Goal: Task Accomplishment & Management: Manage account settings

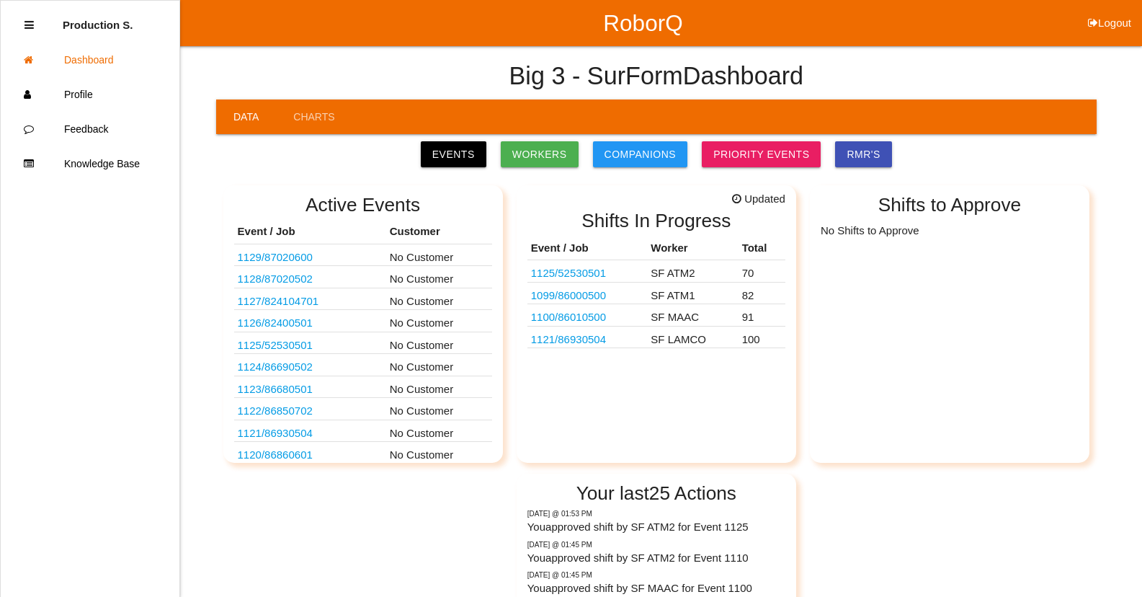
click at [590, 339] on link "1121 / 86930504" at bounding box center [568, 339] width 75 height 12
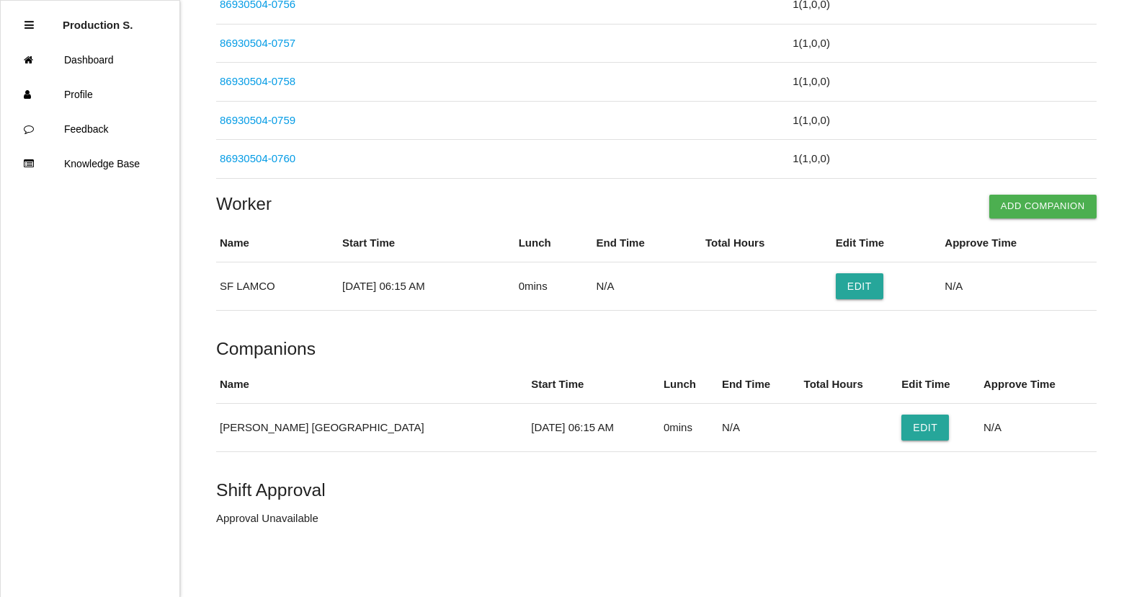
scroll to position [3966, 0]
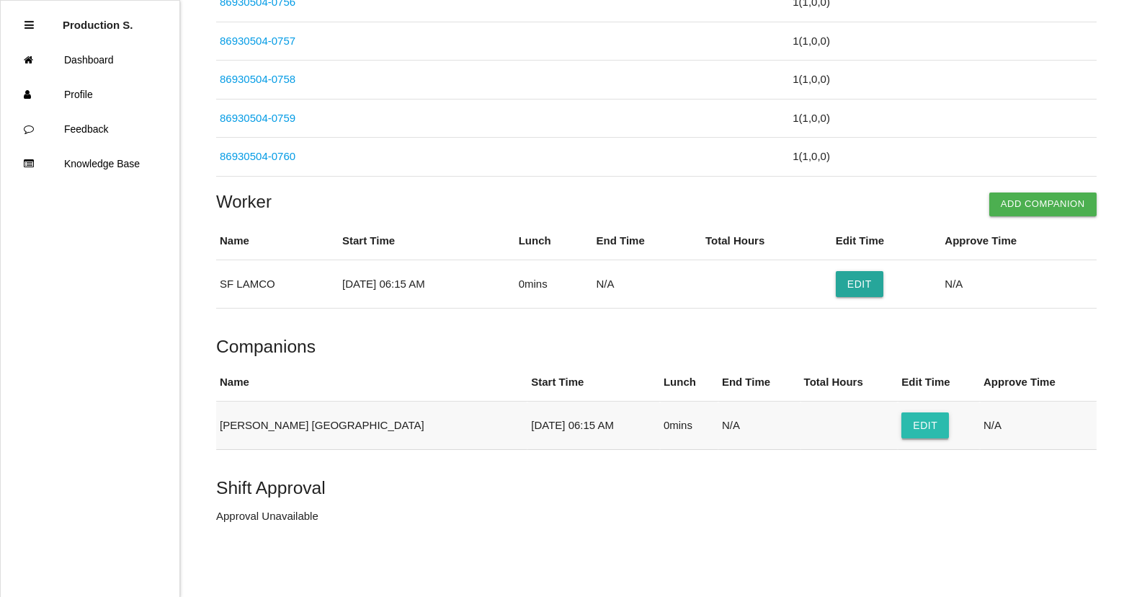
click at [901, 428] on button "Edit" at bounding box center [925, 425] width 48 height 26
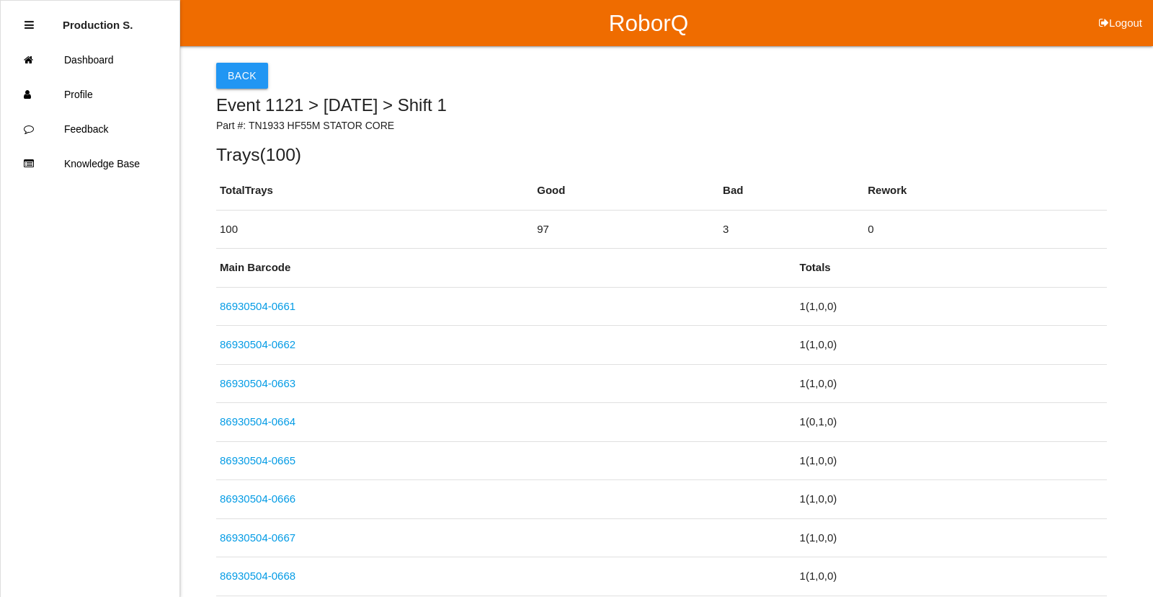
select select "6"
select select "15"
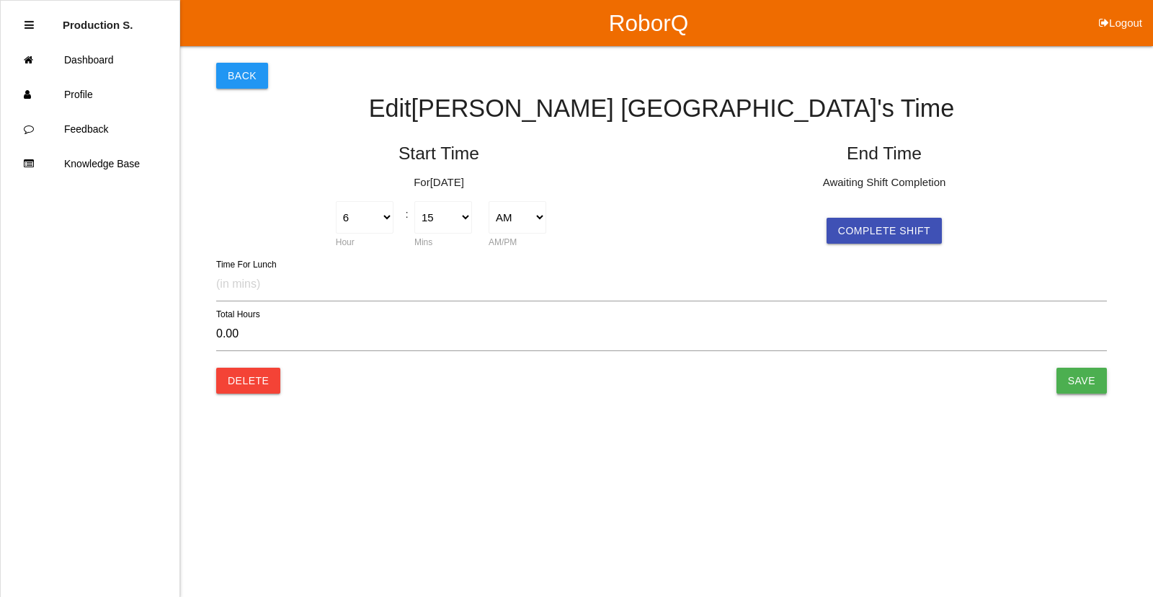
click at [1087, 385] on input "Save" at bounding box center [1081, 380] width 50 height 26
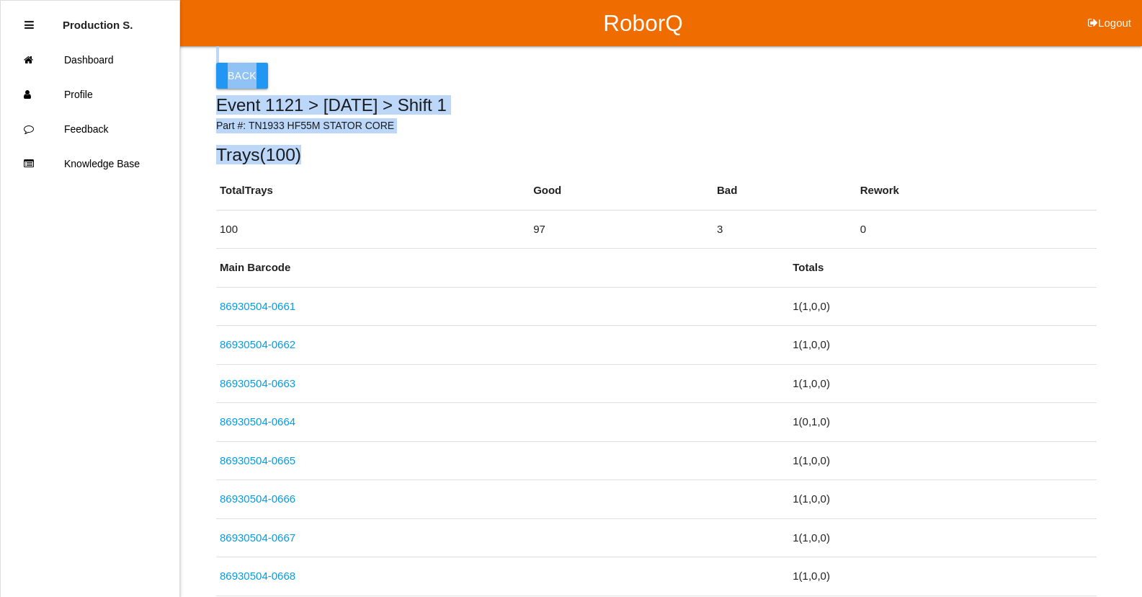
drag, startPoint x: 1138, startPoint y: 53, endPoint x: 1140, endPoint y: 164, distance: 111.0
drag, startPoint x: 1140, startPoint y: 164, endPoint x: 978, endPoint y: 120, distance: 168.0
click at [966, 121] on p "Part #: TN1933 HF55M STATOR CORE" at bounding box center [656, 125] width 881 height 15
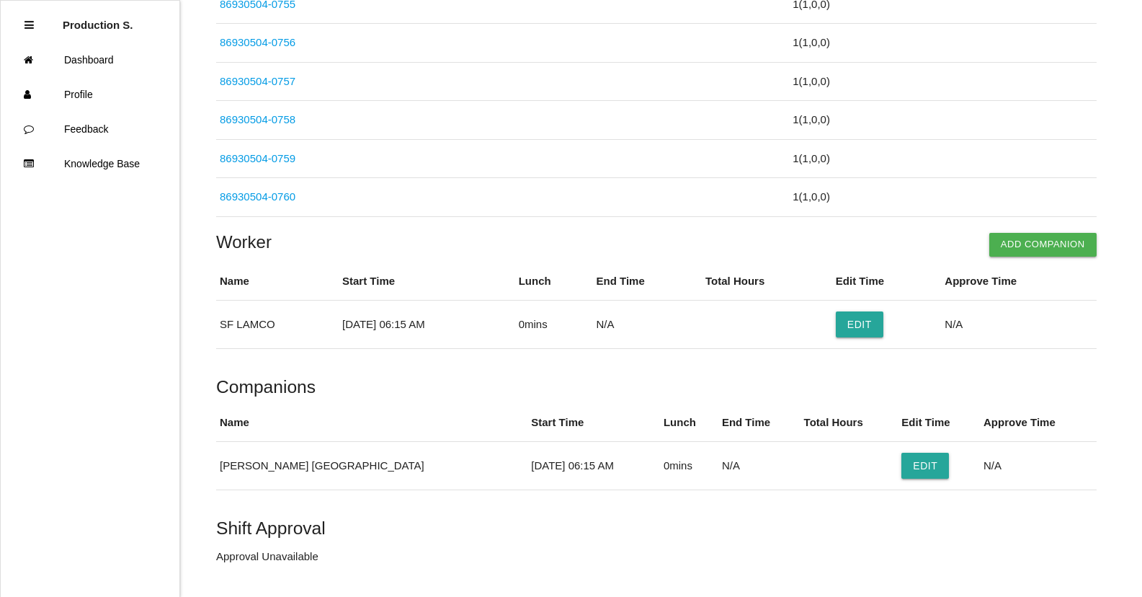
scroll to position [3966, 0]
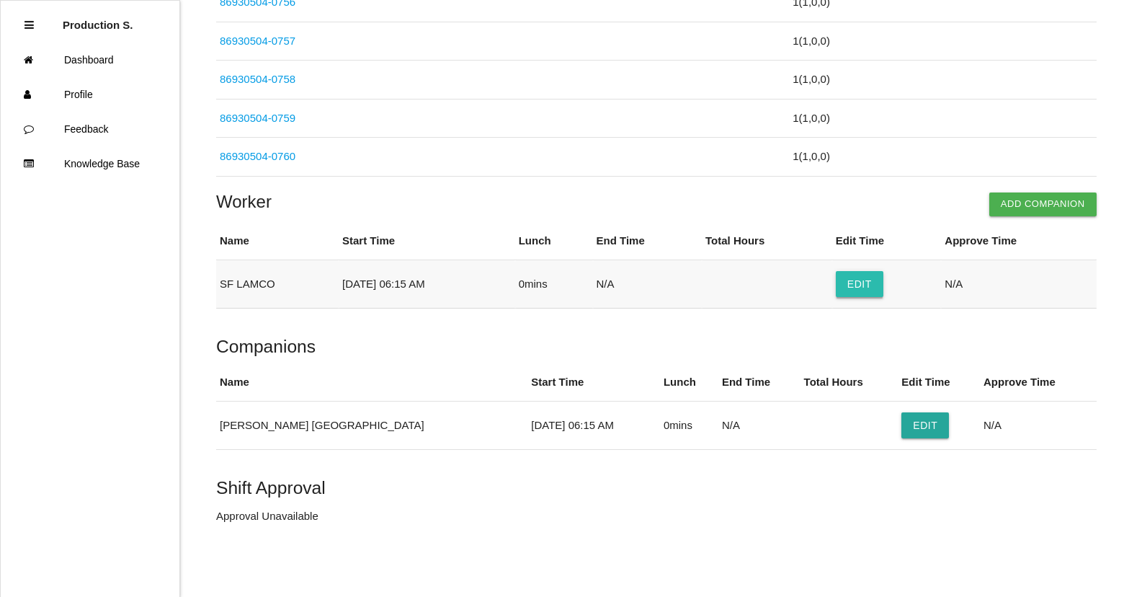
click at [883, 285] on button "Edit" at bounding box center [860, 284] width 48 height 26
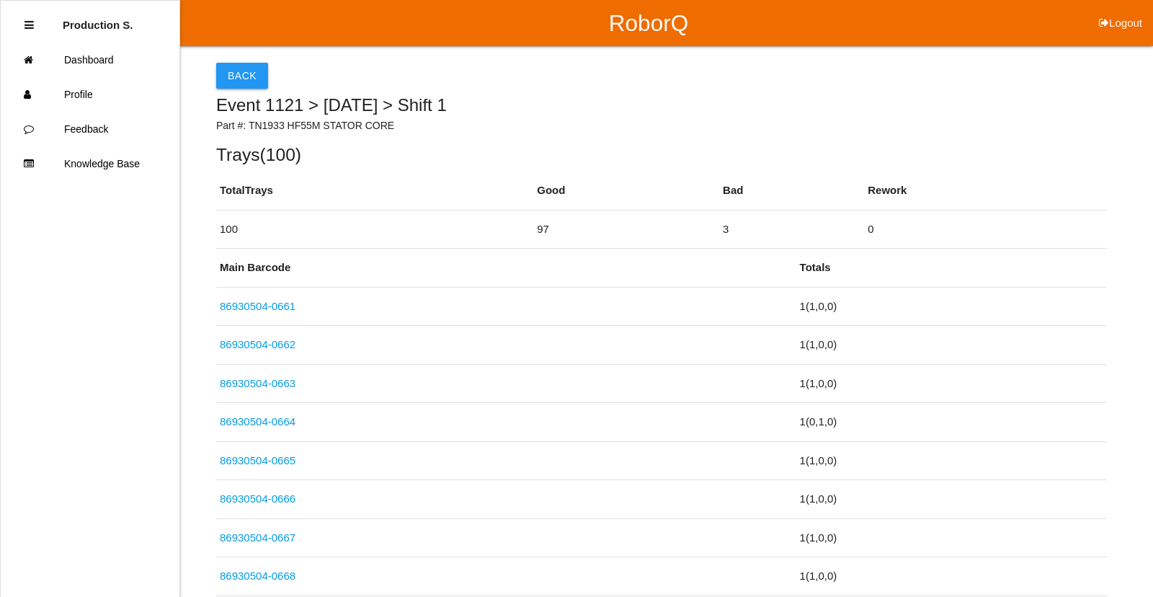
select select "6"
select select "15"
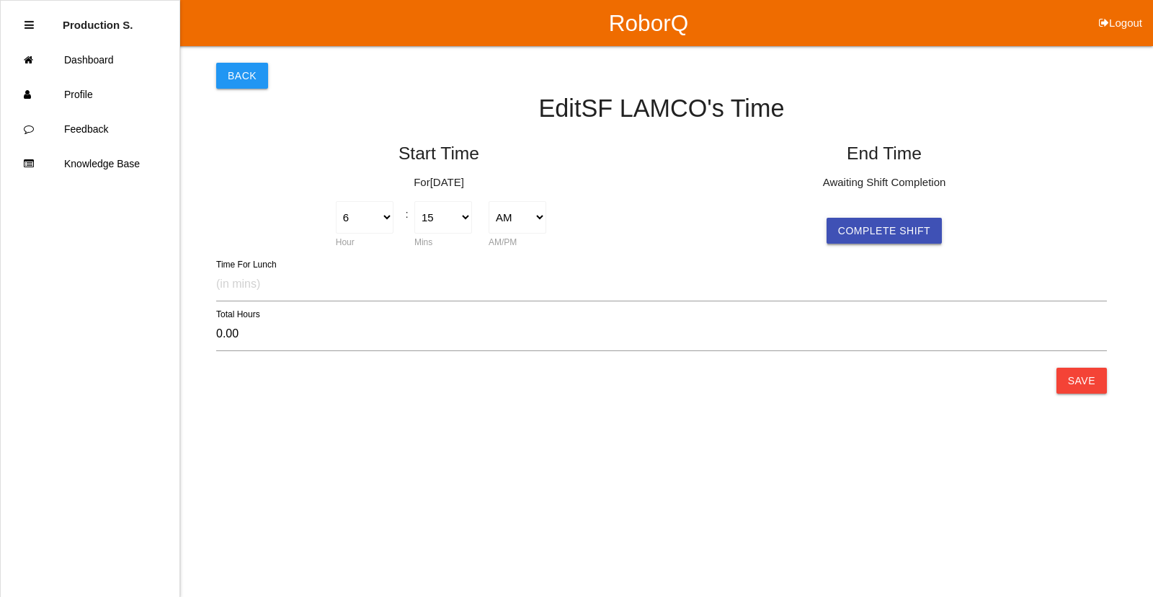
click at [905, 233] on button "Complete Shift" at bounding box center [883, 231] width 115 height 26
select select "6"
select select "15"
click at [1095, 382] on button "Save" at bounding box center [1081, 380] width 50 height 26
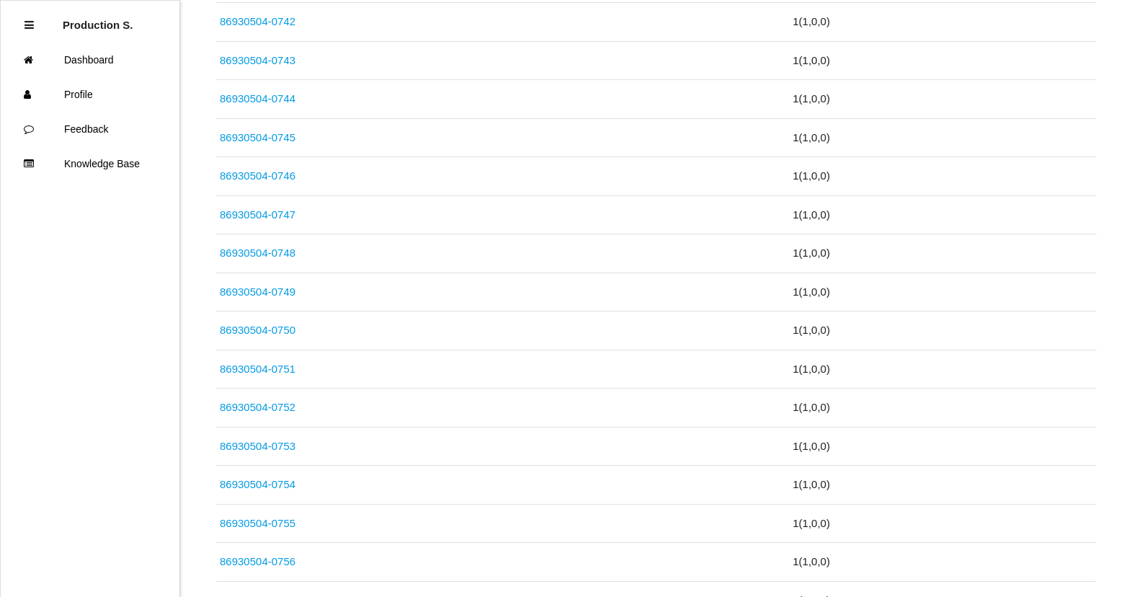
scroll to position [3966, 0]
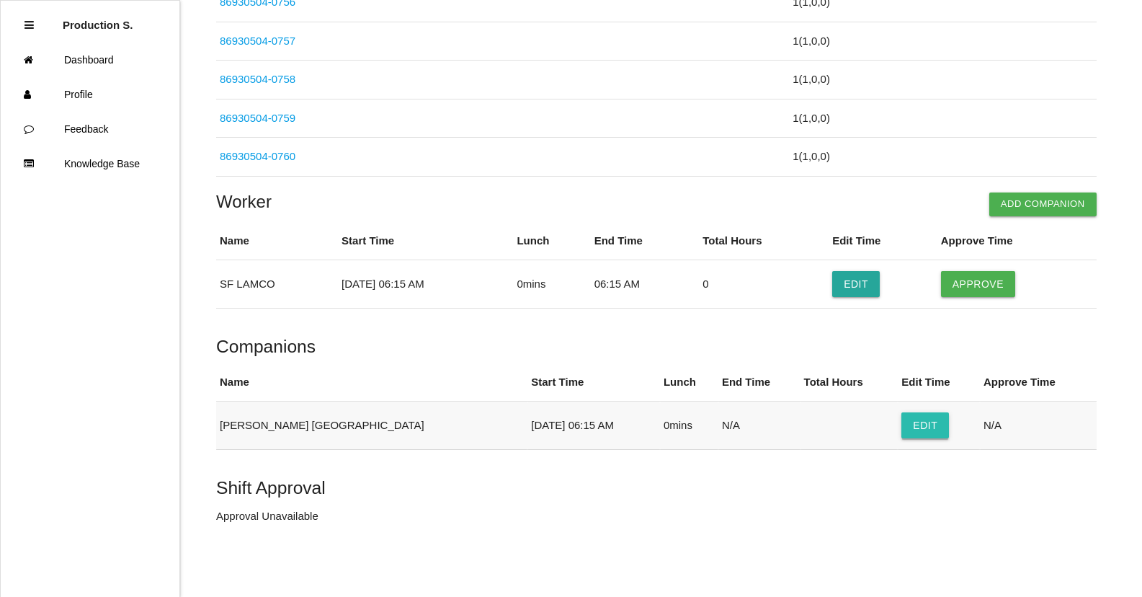
click at [901, 427] on button "Edit" at bounding box center [925, 425] width 48 height 26
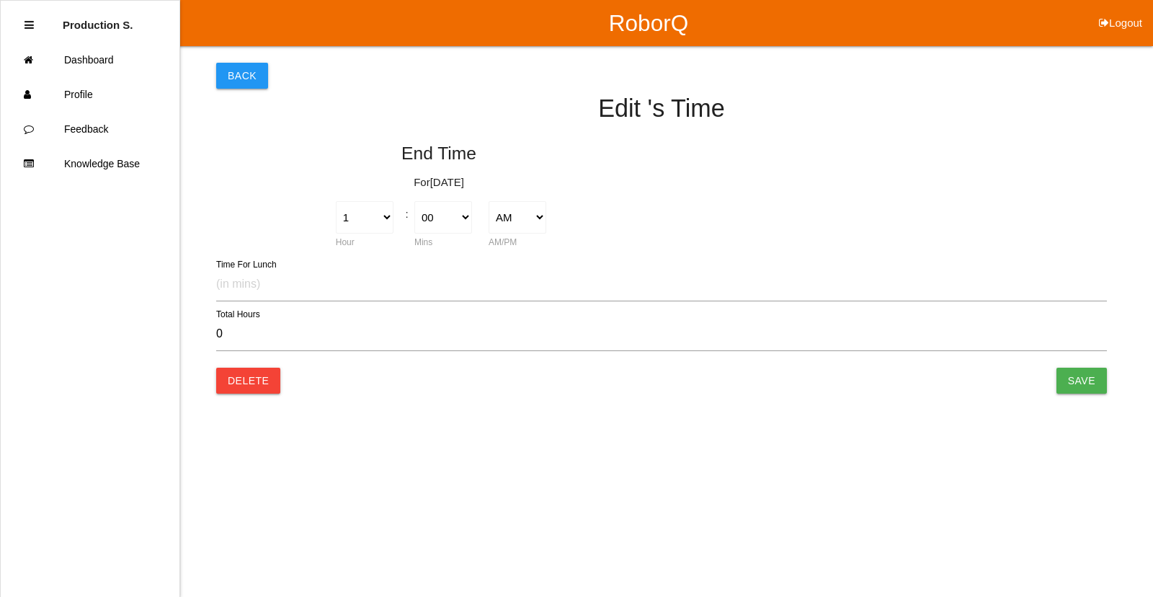
type input "0.00"
select select "6"
select select "15"
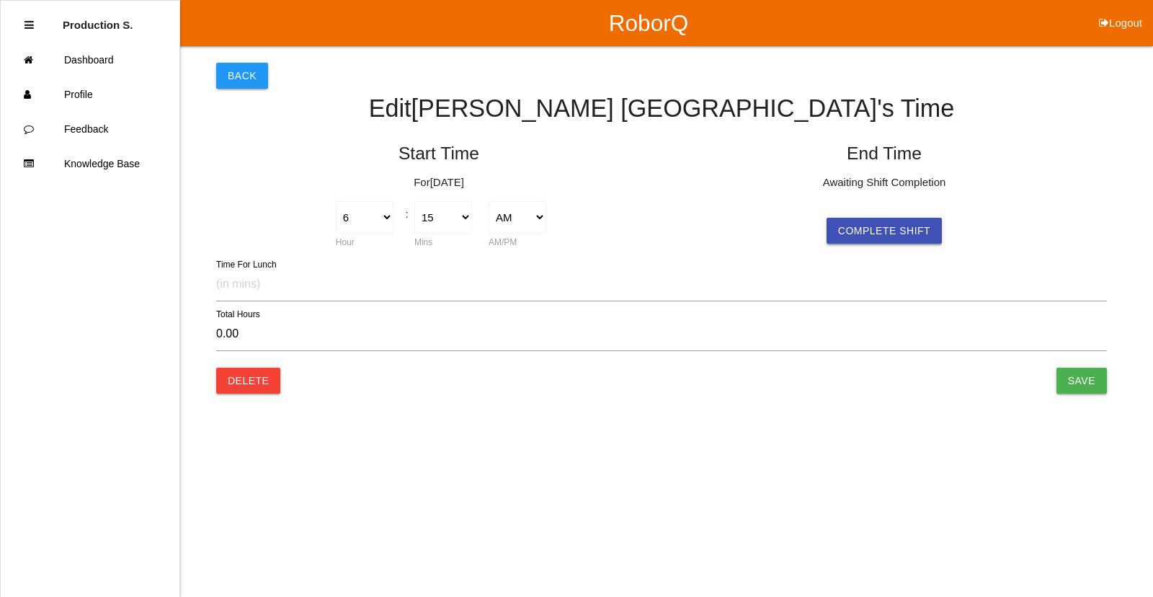
click at [886, 237] on button "Complete Shift" at bounding box center [883, 231] width 115 height 26
select select "6"
select select "15"
click at [1068, 379] on input "Save" at bounding box center [1081, 380] width 50 height 26
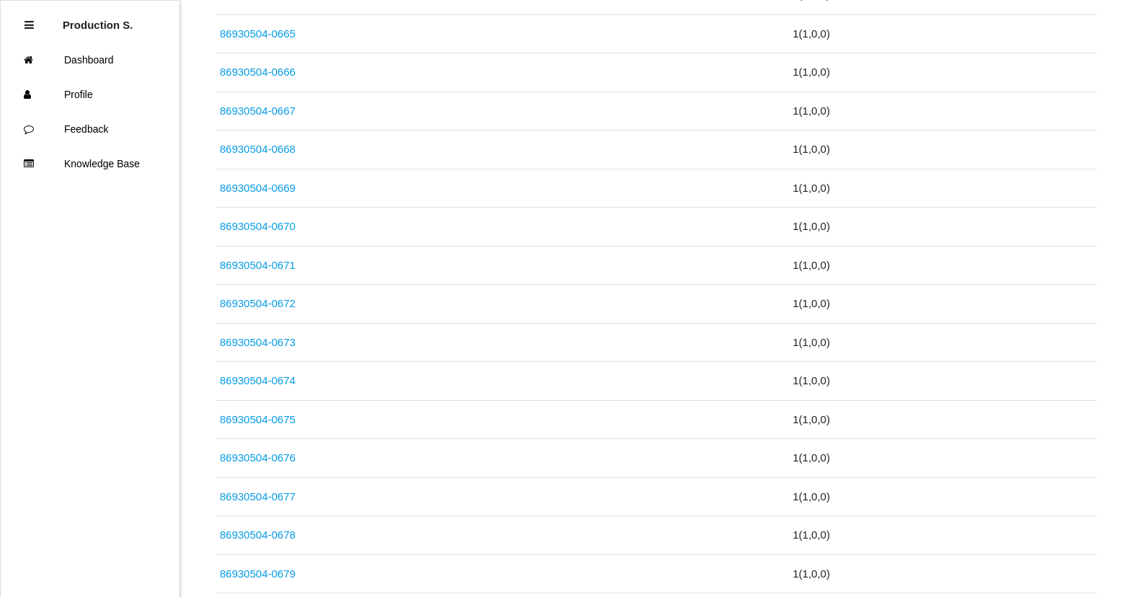
scroll to position [3966, 0]
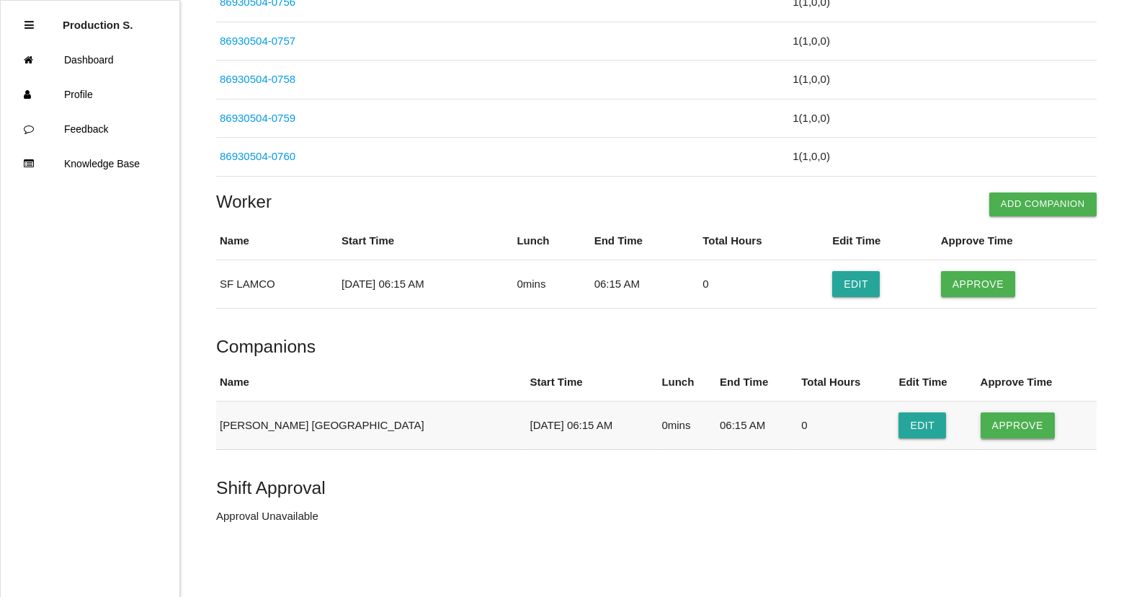
click at [1002, 432] on button "Approve" at bounding box center [1018, 425] width 74 height 26
click at [997, 284] on button "Approve" at bounding box center [978, 284] width 74 height 26
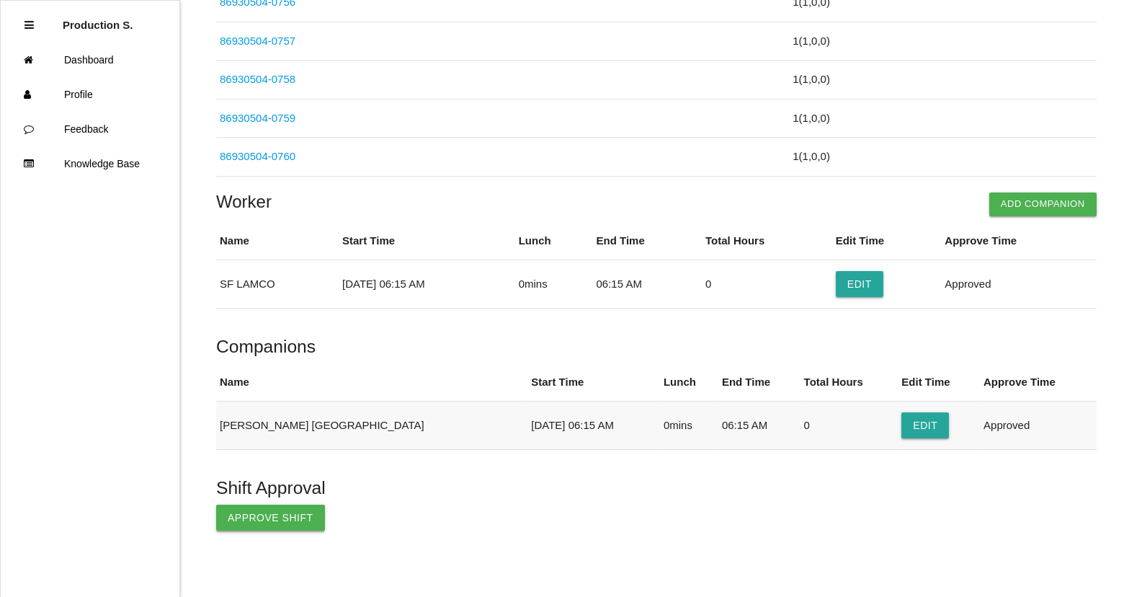
click at [244, 509] on button "Approve Shift" at bounding box center [270, 517] width 109 height 26
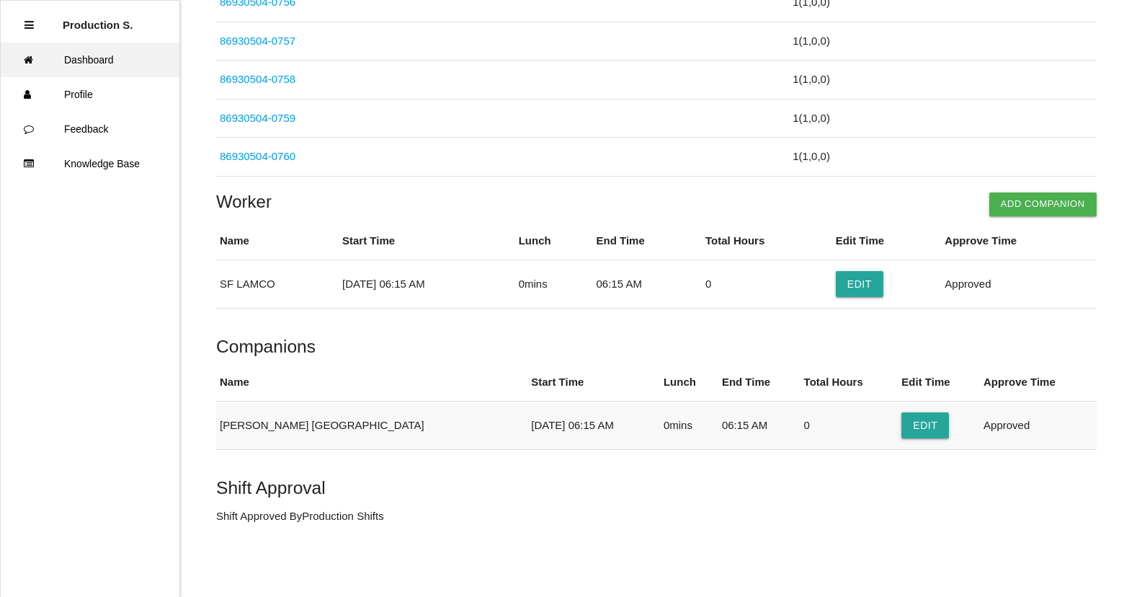
click at [61, 60] on link "Dashboard" at bounding box center [90, 60] width 179 height 35
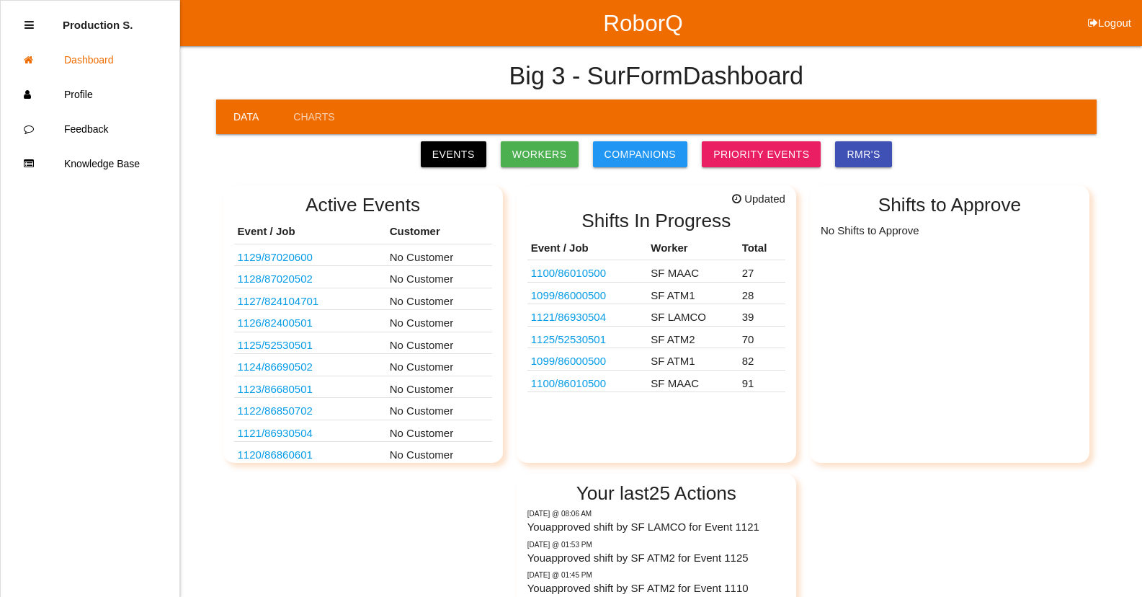
click at [605, 389] on link "1100 / 86010500" at bounding box center [568, 383] width 75 height 12
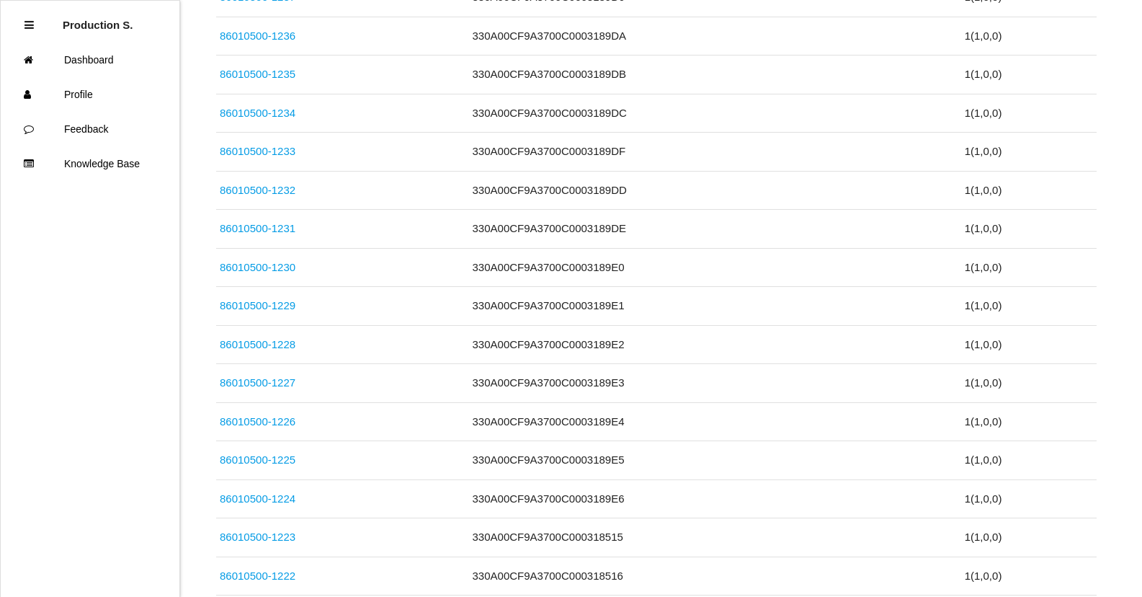
scroll to position [3619, 0]
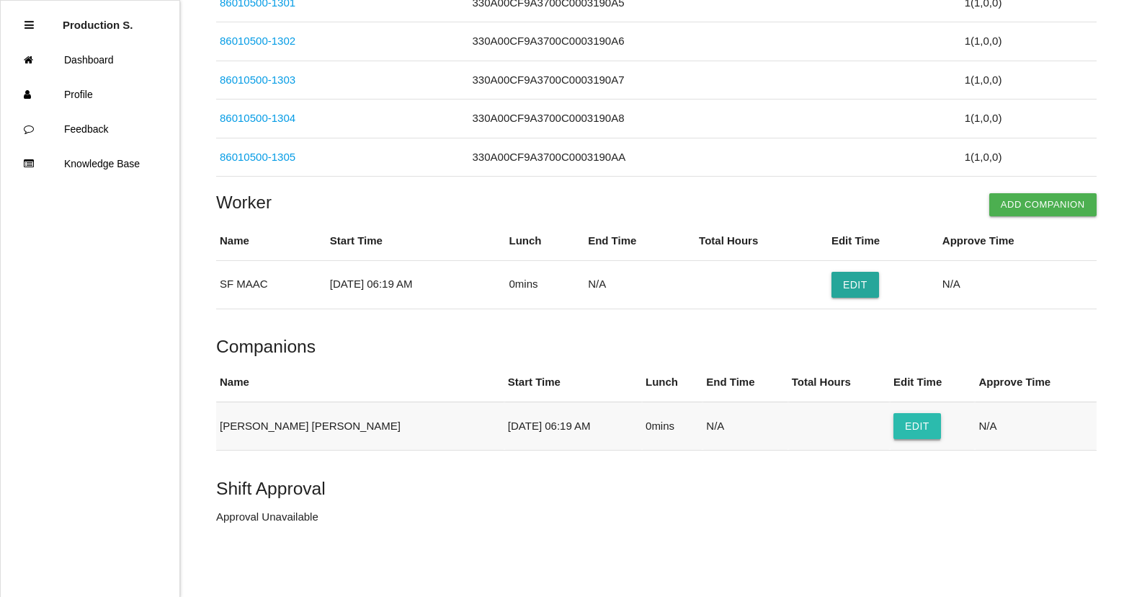
click at [893, 416] on button "Edit" at bounding box center [917, 426] width 48 height 26
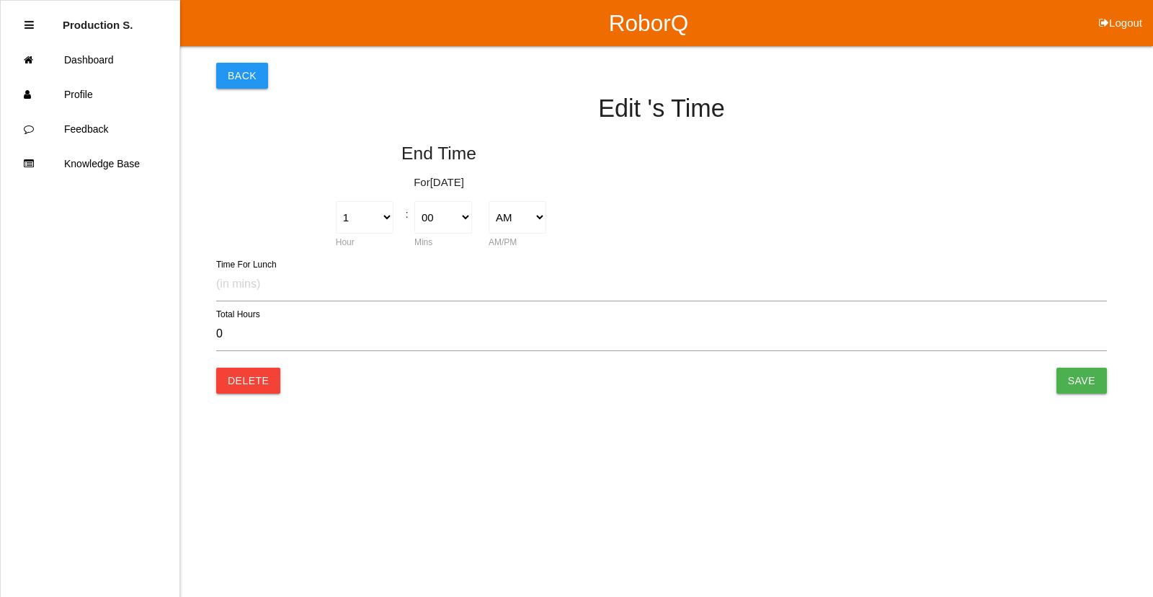
type input "0.00"
select select "6"
select select "19"
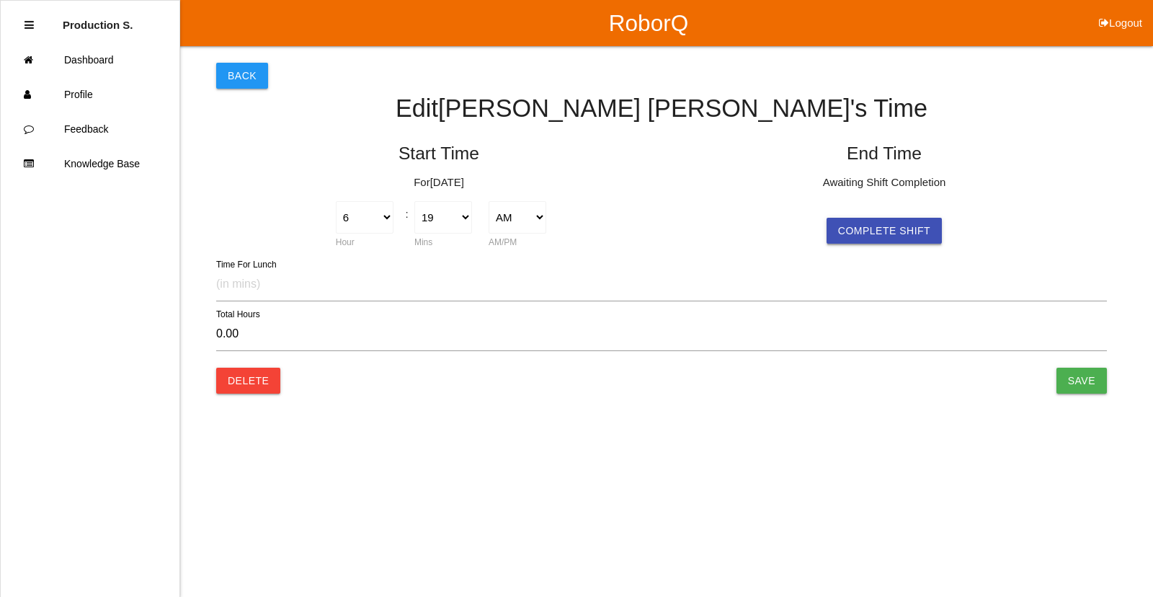
click at [855, 229] on button "Complete Shift" at bounding box center [883, 231] width 115 height 26
select select "6"
select select "19"
click at [1064, 384] on input "Save" at bounding box center [1081, 380] width 50 height 26
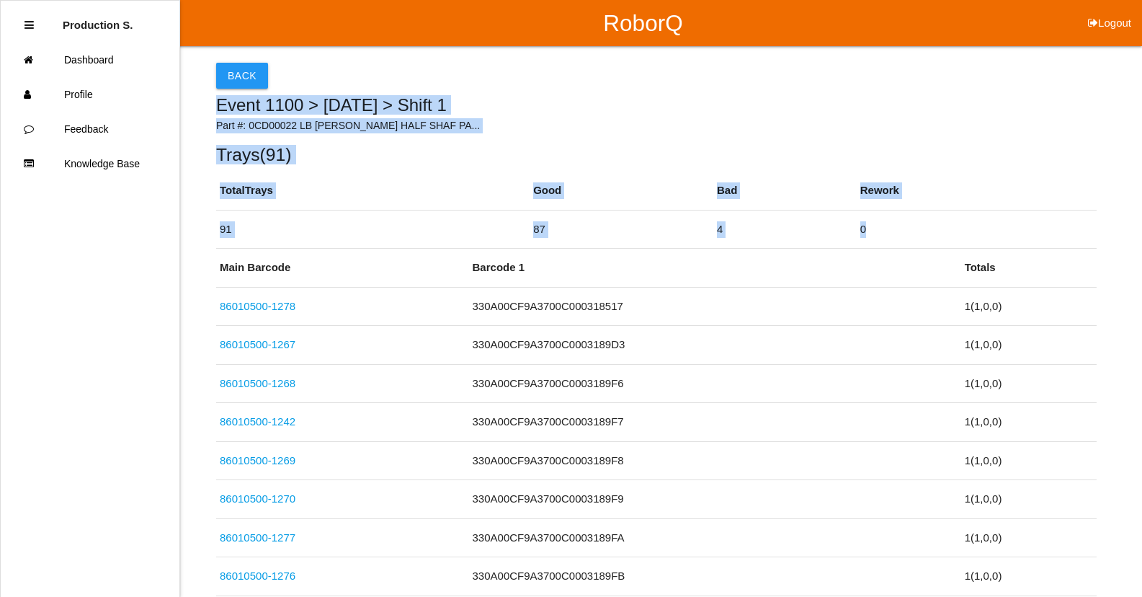
drag, startPoint x: 1141, startPoint y: 80, endPoint x: 1151, endPoint y: 546, distance: 466.3
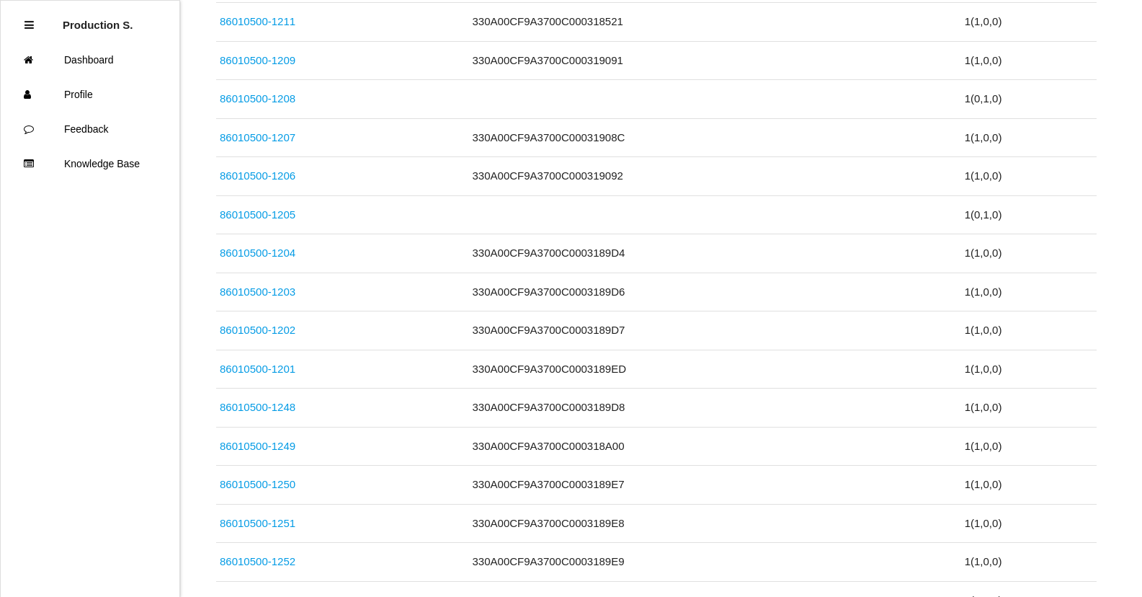
scroll to position [3619, 0]
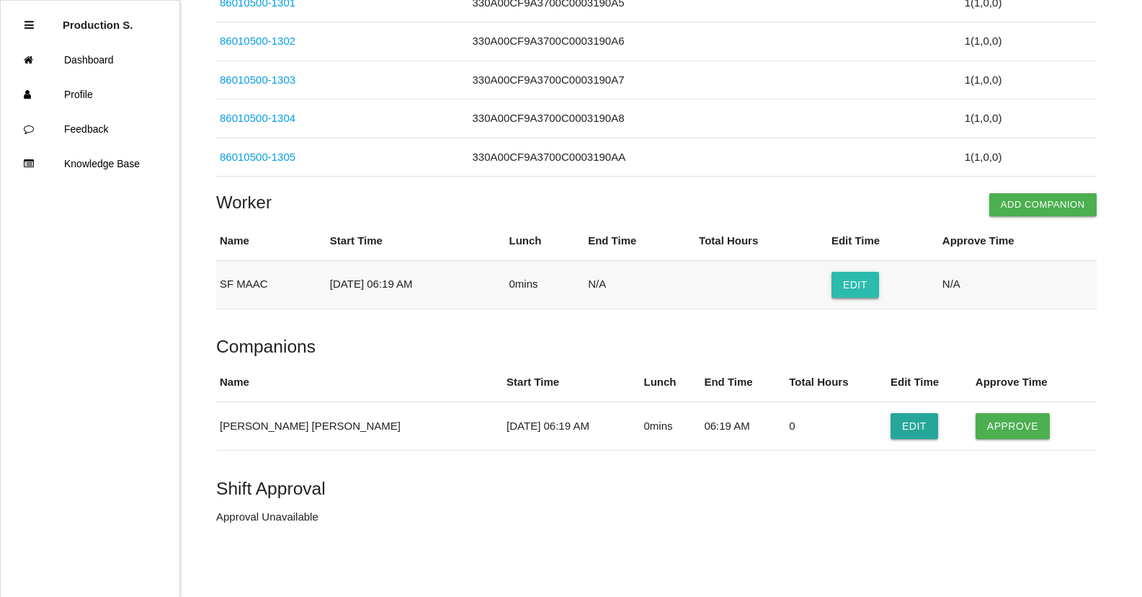
click at [865, 297] on button "Edit" at bounding box center [856, 285] width 48 height 26
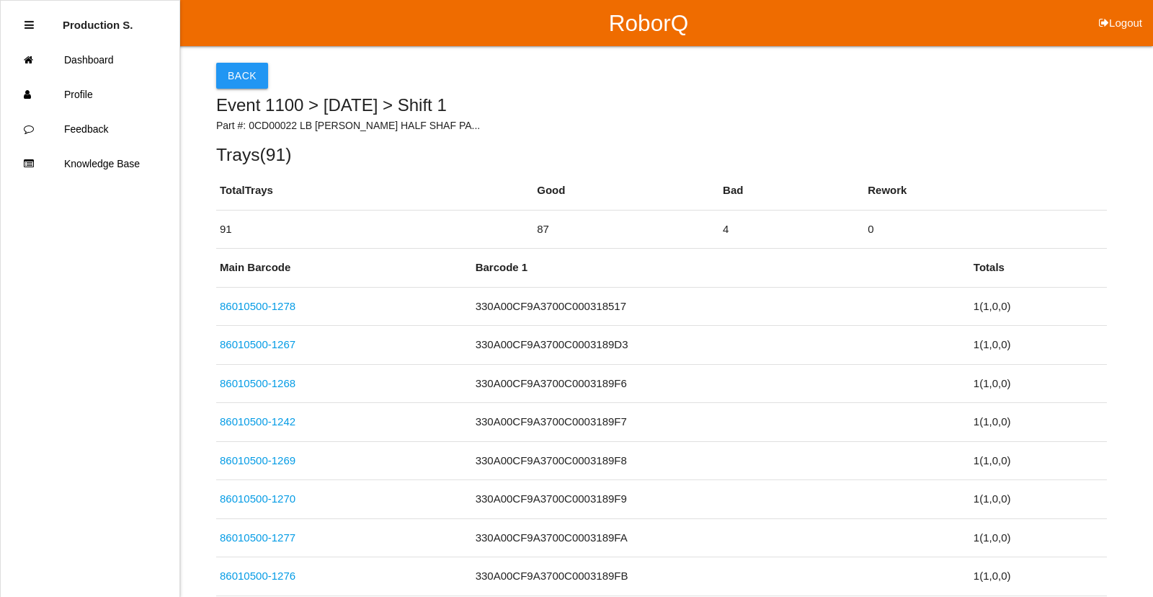
select select "6"
select select "19"
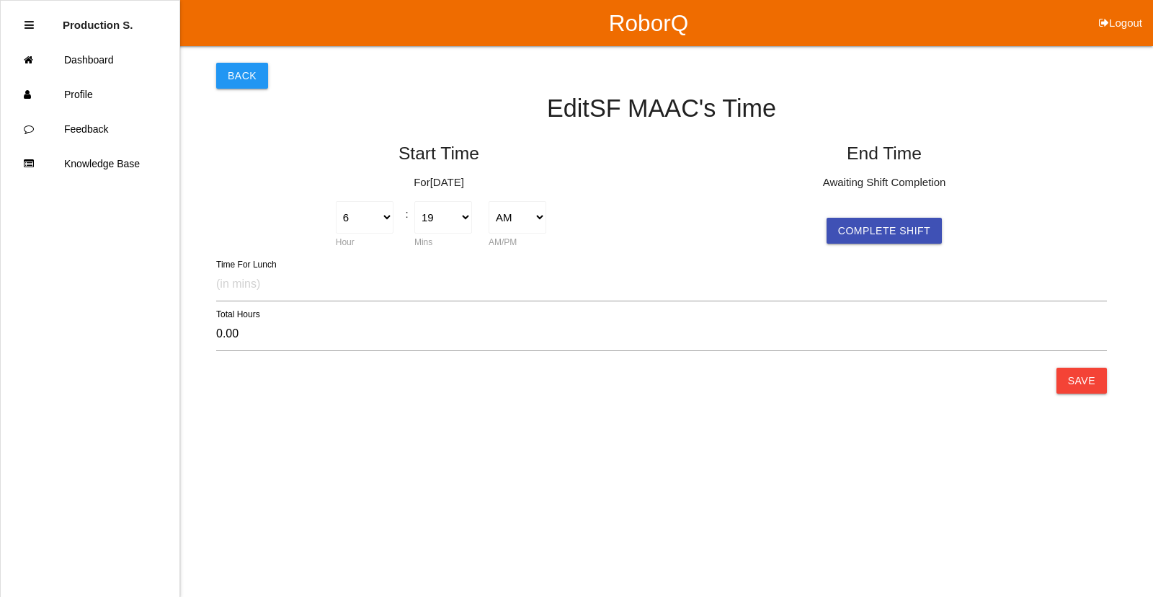
drag, startPoint x: 916, startPoint y: 234, endPoint x: 957, endPoint y: 273, distance: 56.6
click at [918, 237] on button "Complete Shift" at bounding box center [883, 231] width 115 height 26
select select "6"
select select "19"
click at [1100, 392] on button "Save" at bounding box center [1081, 380] width 50 height 26
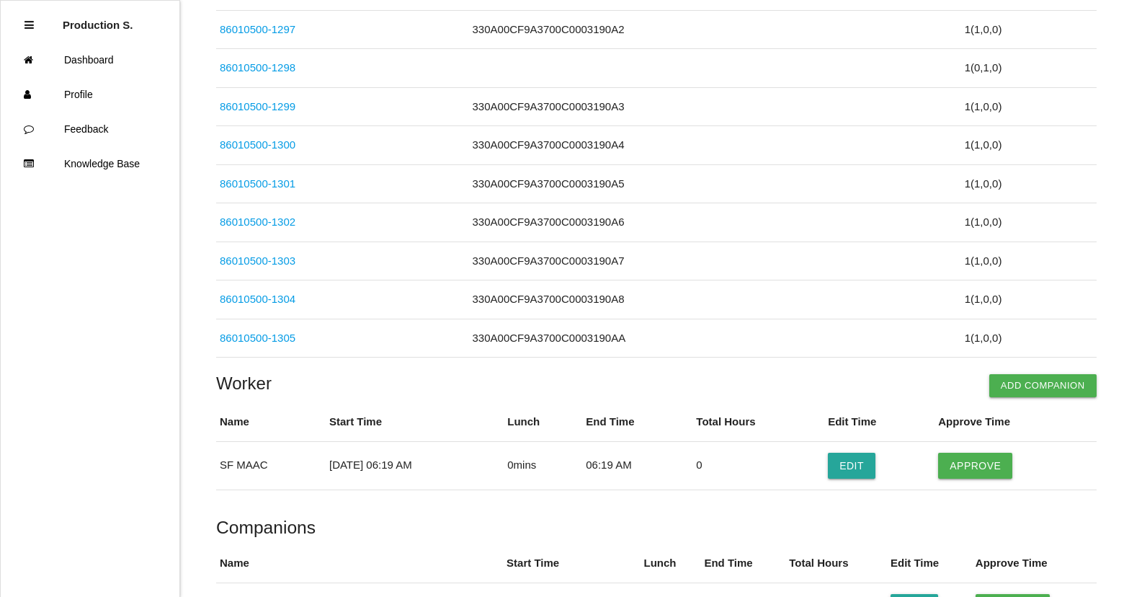
scroll to position [3619, 0]
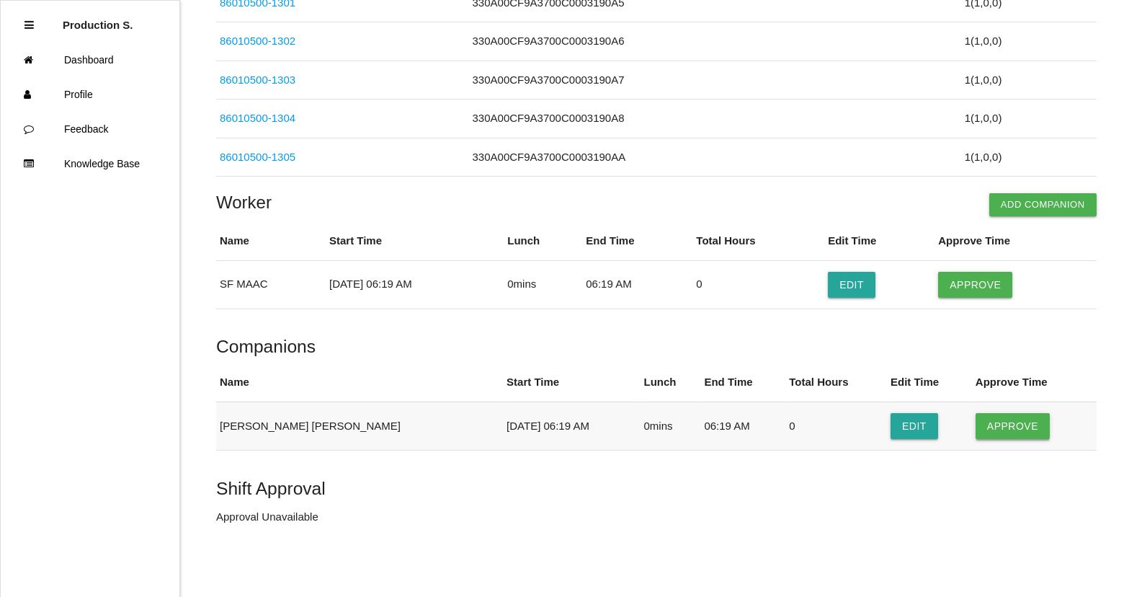
click at [976, 423] on button "Approve" at bounding box center [1013, 426] width 74 height 26
click at [976, 280] on button "Approve" at bounding box center [975, 285] width 74 height 26
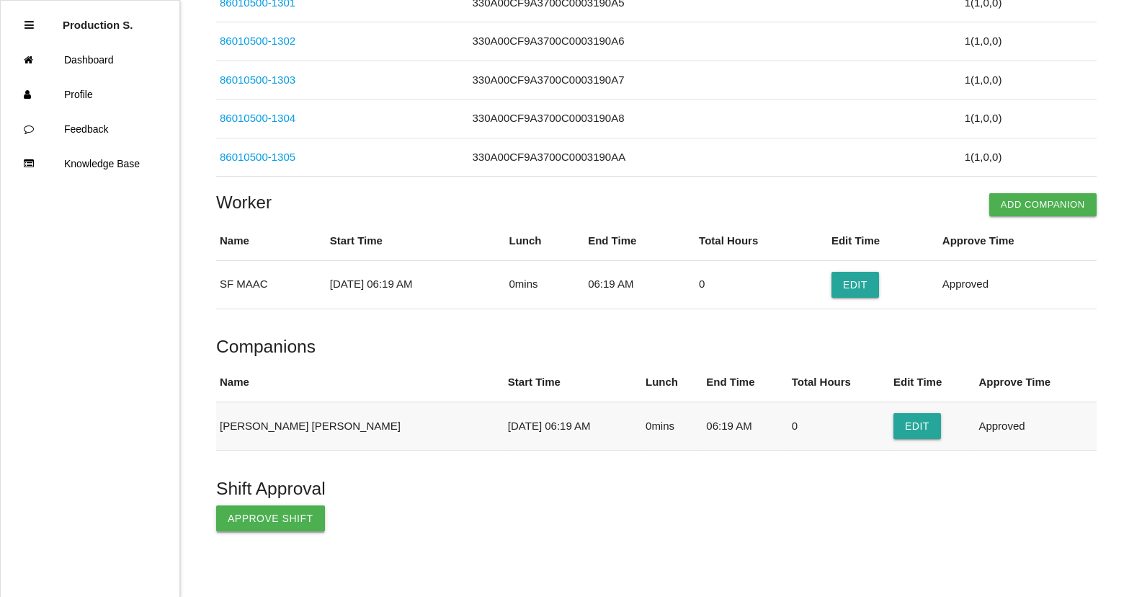
click at [239, 517] on button "Approve Shift" at bounding box center [270, 518] width 109 height 26
click at [98, 65] on link "Dashboard" at bounding box center [90, 60] width 179 height 35
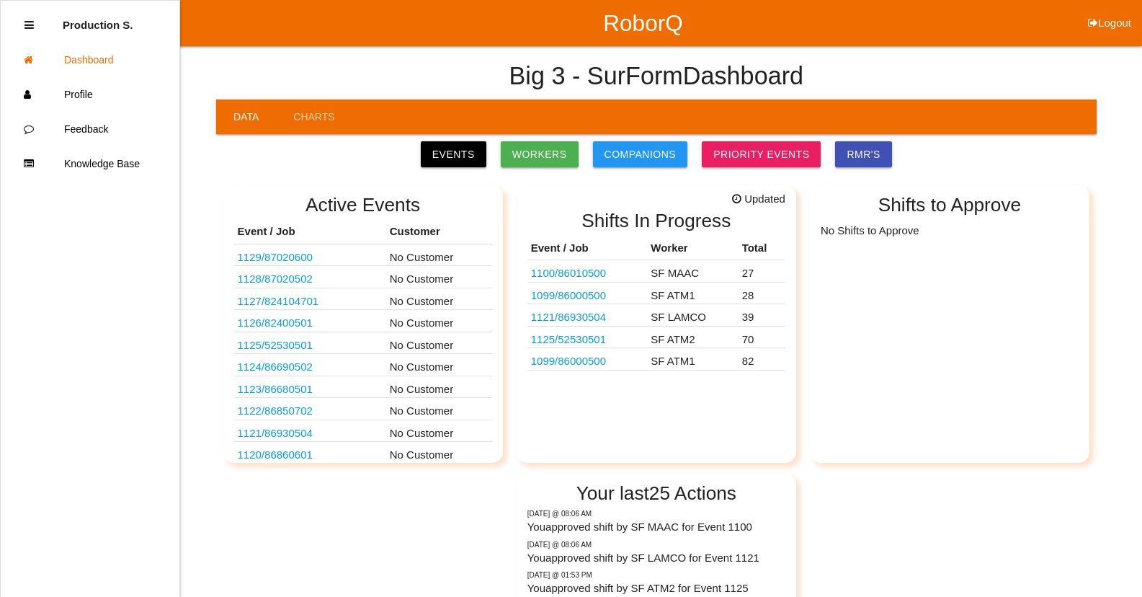
click at [594, 363] on link "1099 / 86000500" at bounding box center [568, 361] width 75 height 12
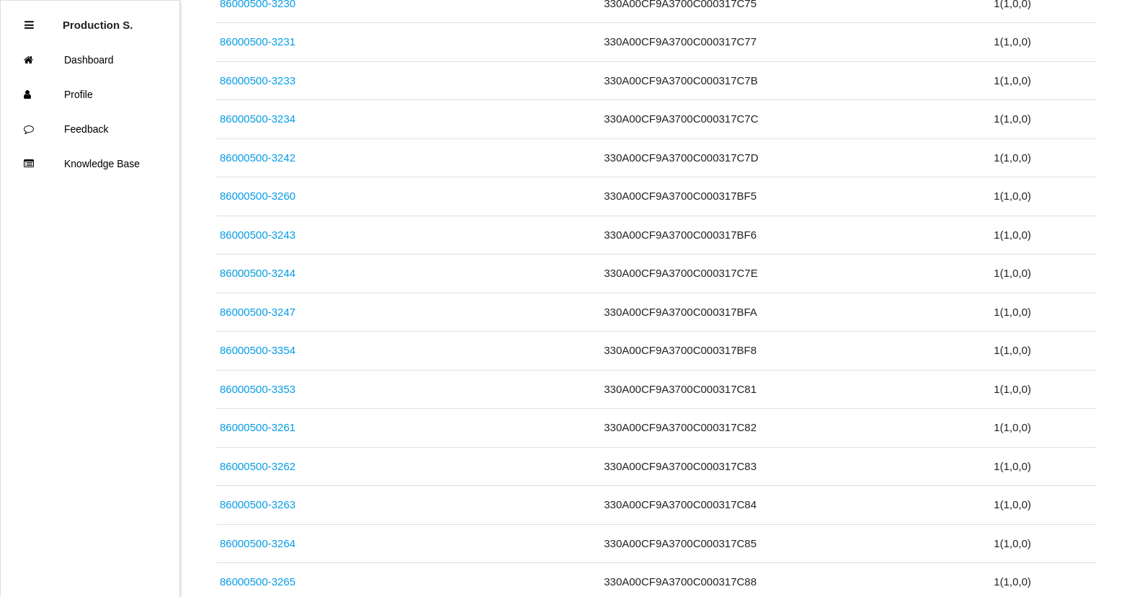
scroll to position [3131, 0]
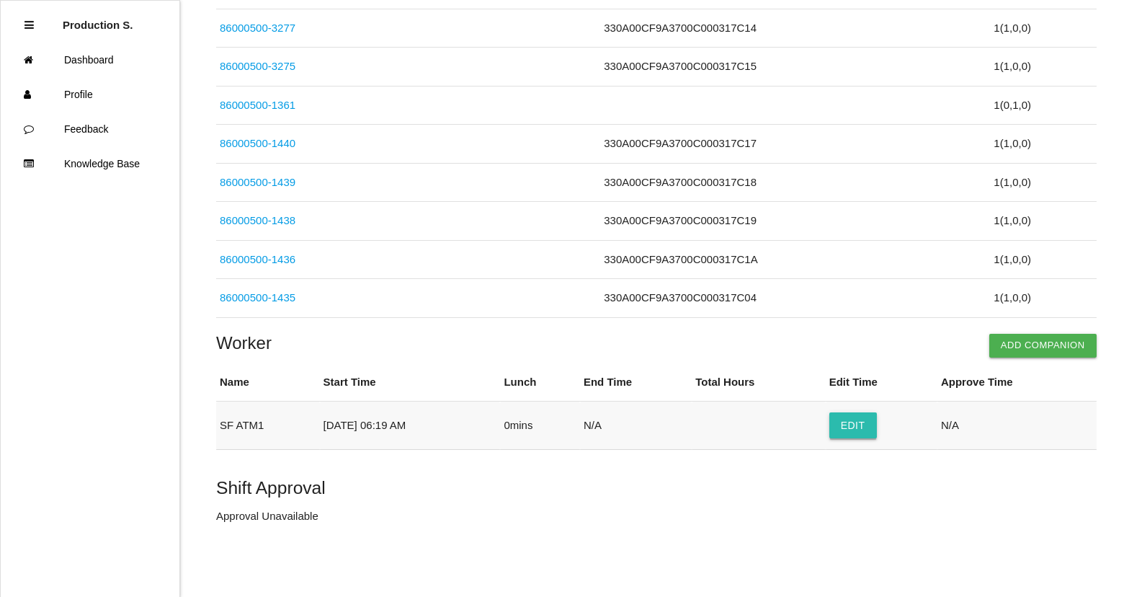
click at [848, 428] on button "Edit" at bounding box center [853, 425] width 48 height 26
select select "6"
select select "19"
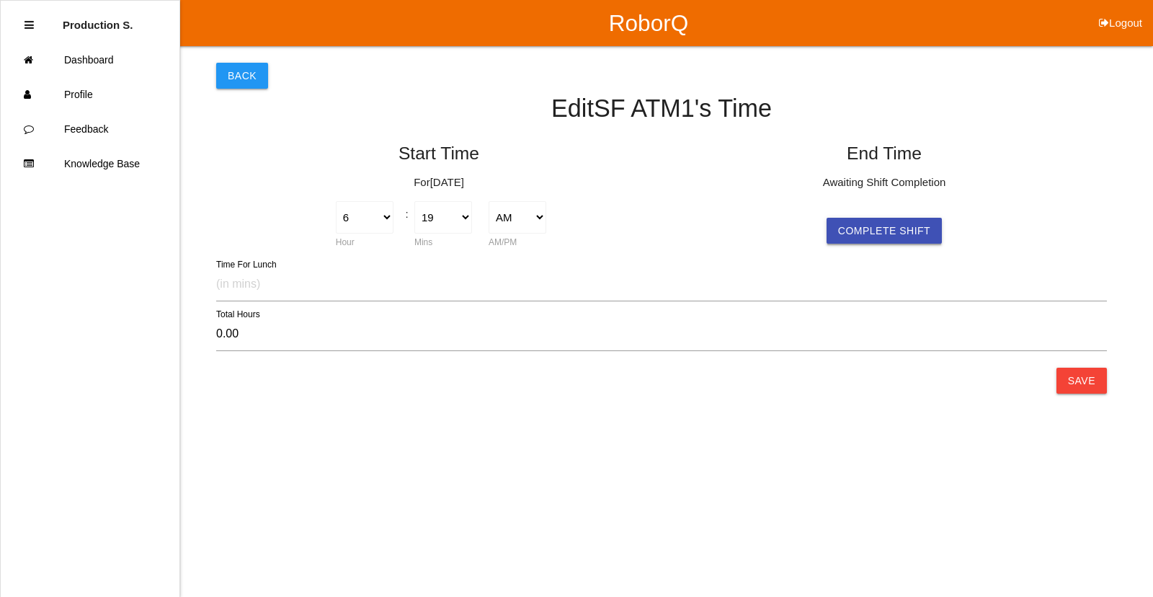
click at [842, 239] on button "Complete Shift" at bounding box center [883, 231] width 115 height 26
select select "6"
select select "19"
click at [1077, 370] on button "Save" at bounding box center [1081, 380] width 50 height 26
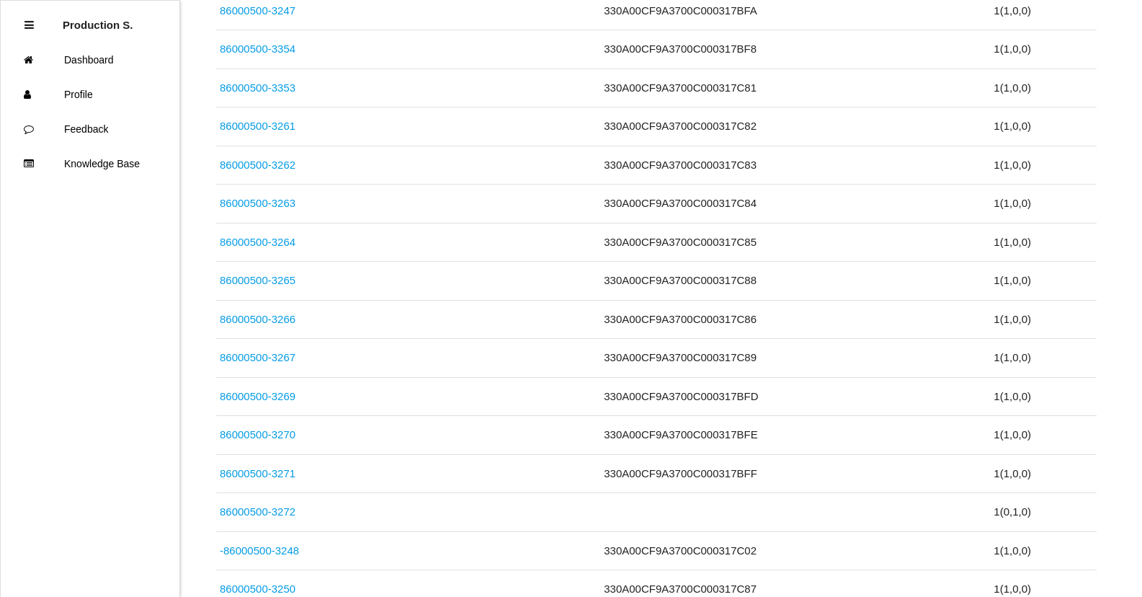
scroll to position [3131, 0]
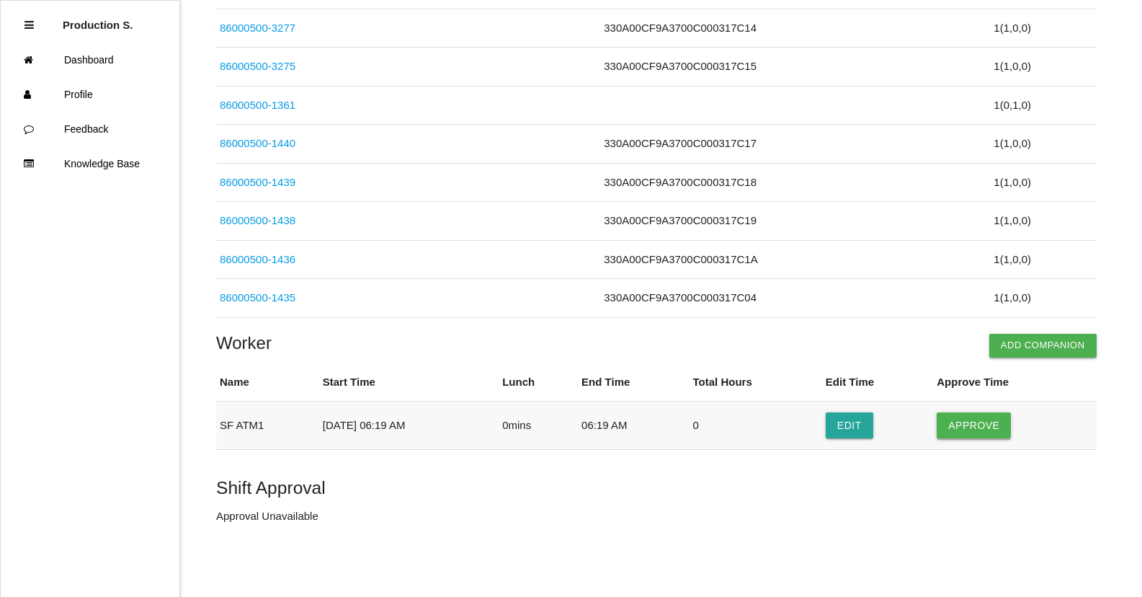
click at [968, 425] on button "Approve" at bounding box center [974, 425] width 74 height 26
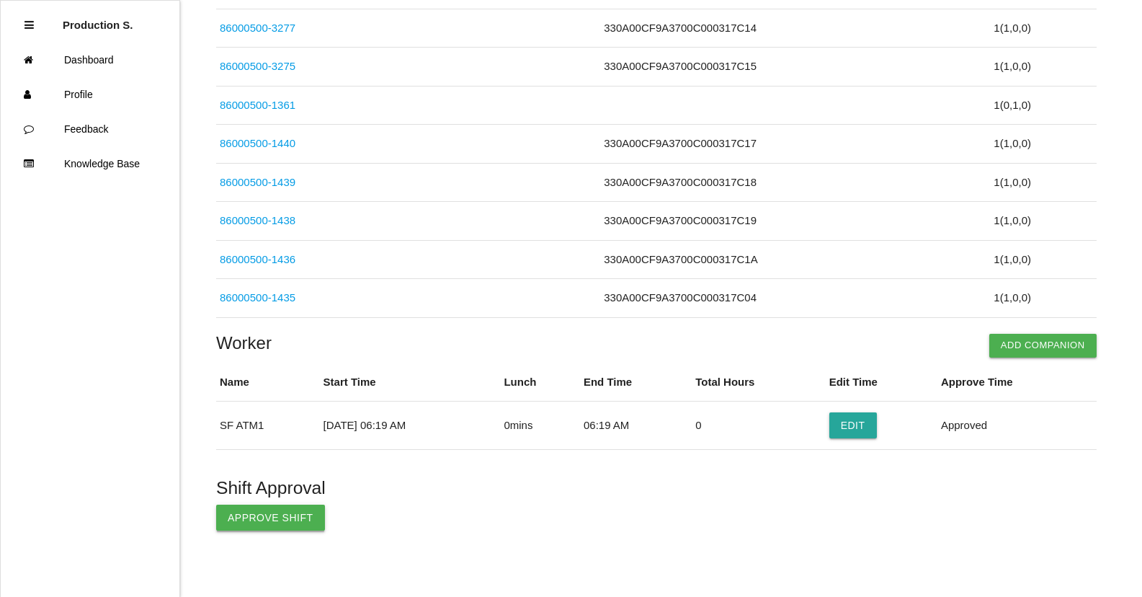
click at [269, 511] on button "Approve Shift" at bounding box center [270, 517] width 109 height 26
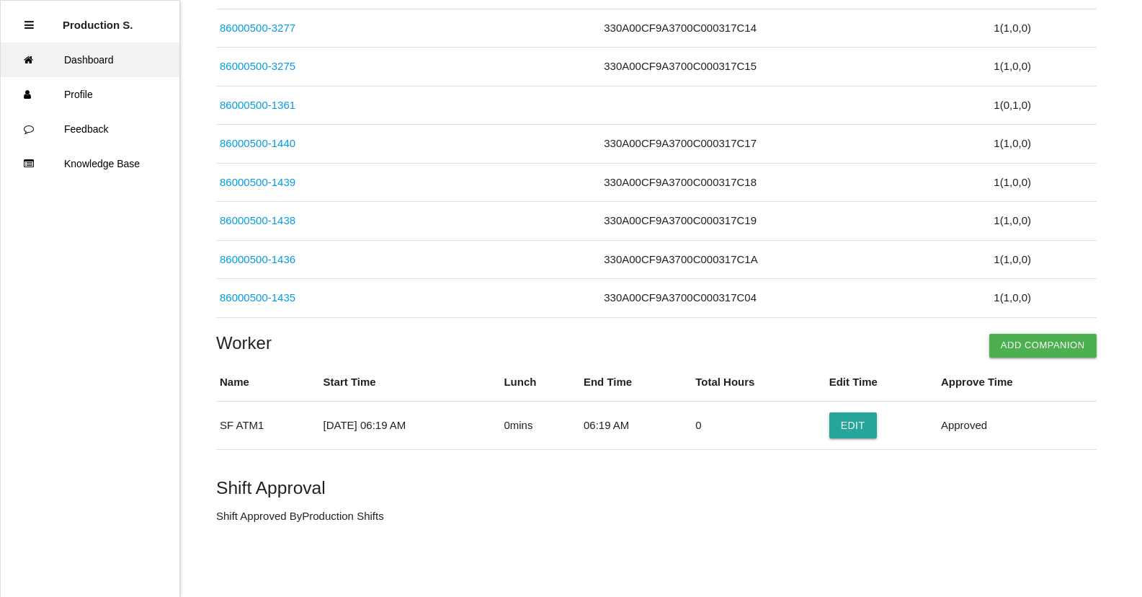
click at [131, 62] on link "Dashboard" at bounding box center [90, 60] width 179 height 35
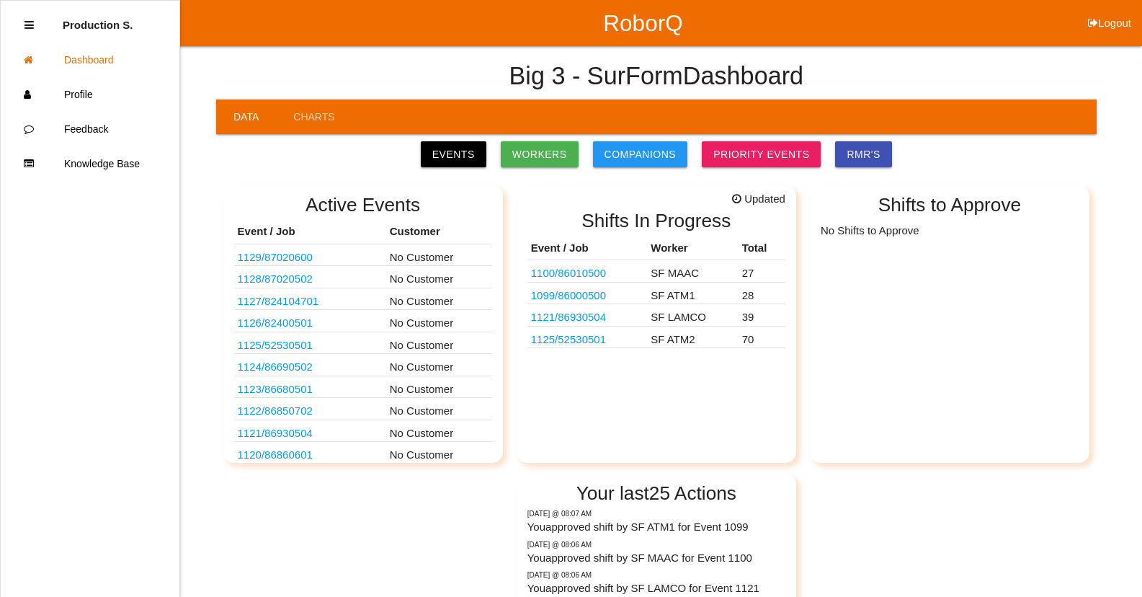
click at [603, 344] on link "1125 / 52530501" at bounding box center [568, 339] width 75 height 12
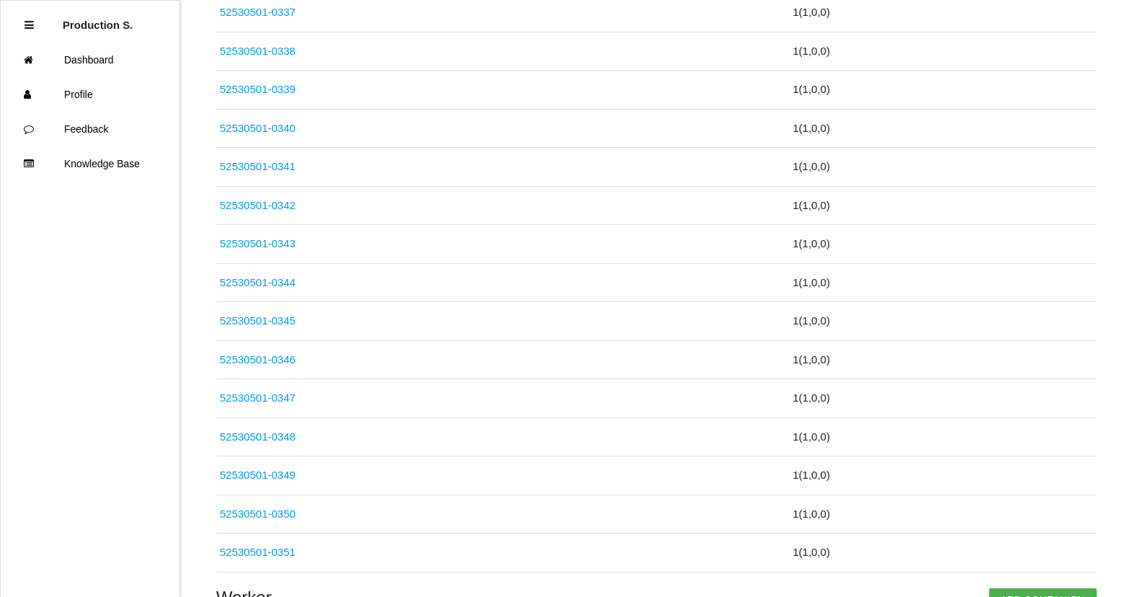
scroll to position [2809, 0]
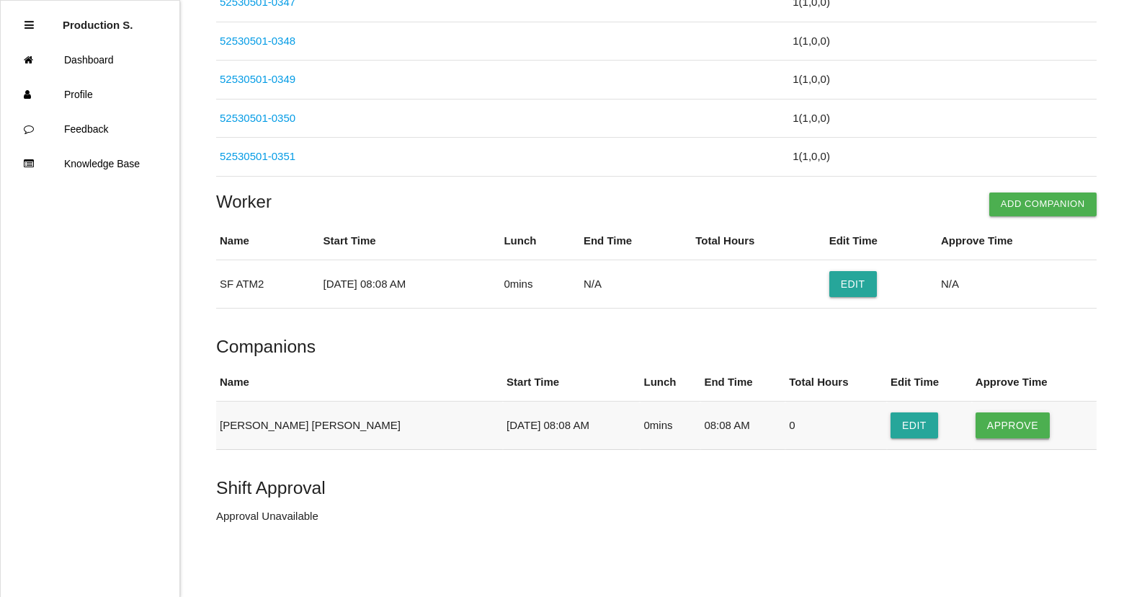
click at [1014, 424] on button "Approve" at bounding box center [1013, 425] width 74 height 26
click at [870, 291] on button "Edit" at bounding box center [853, 284] width 48 height 26
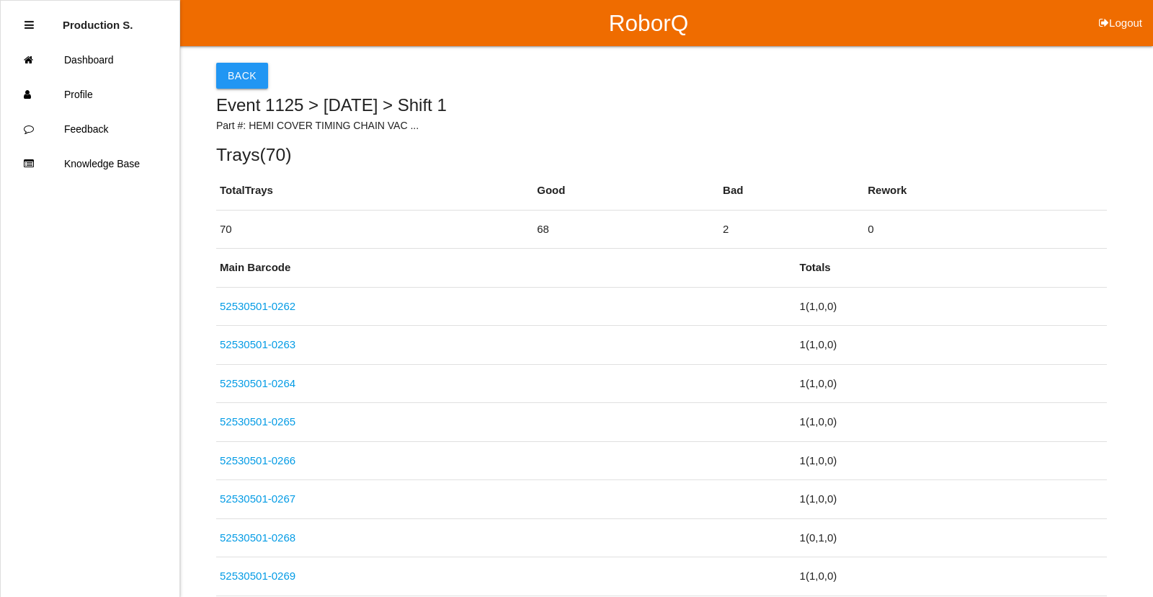
select select "8"
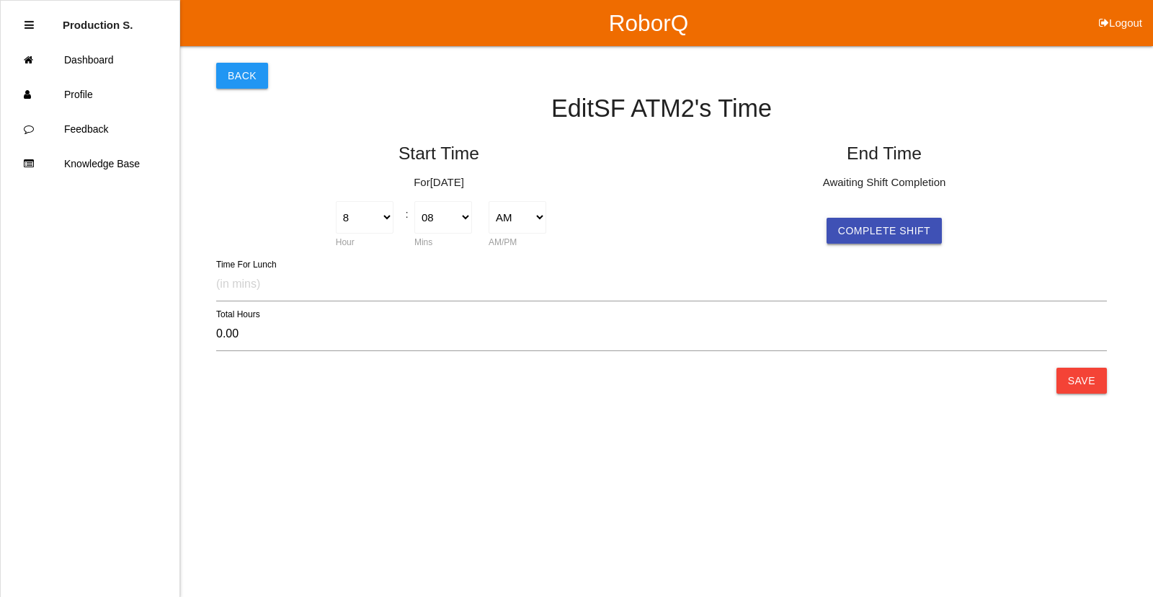
click at [912, 233] on button "Complete Shift" at bounding box center [883, 231] width 115 height 26
select select "8"
click at [1100, 380] on button "Save" at bounding box center [1081, 380] width 50 height 26
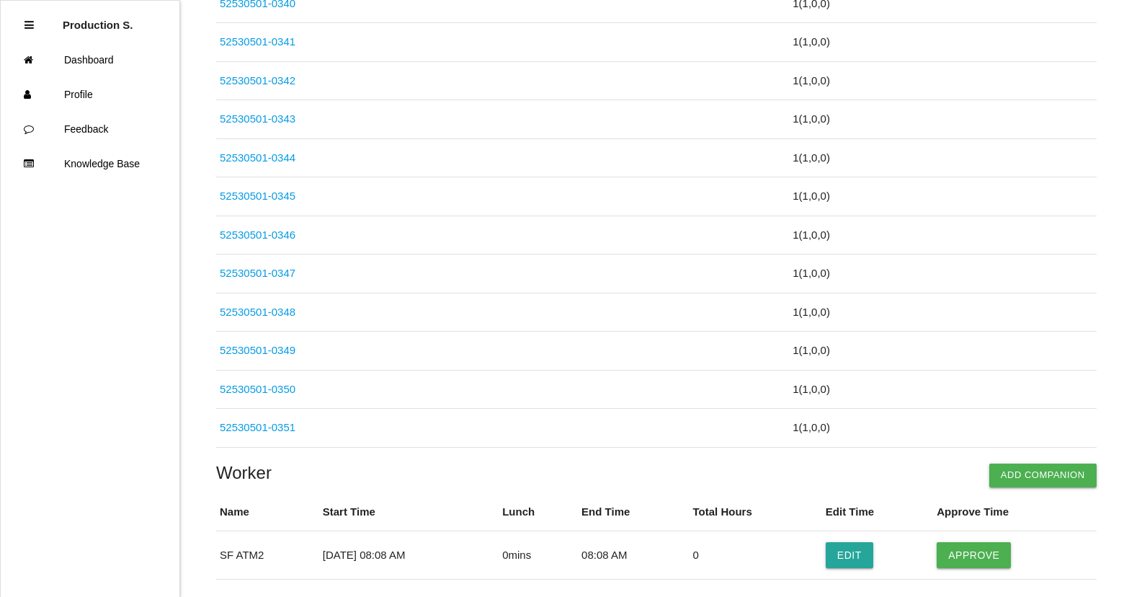
scroll to position [2809, 0]
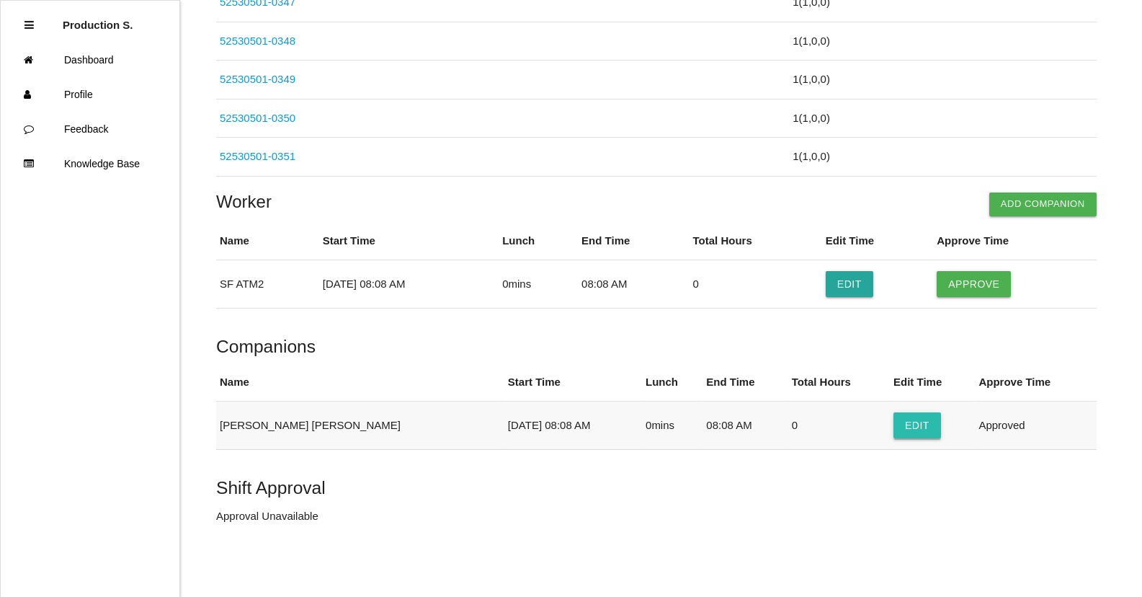
click at [893, 427] on button "Edit" at bounding box center [917, 425] width 48 height 26
select select "8"
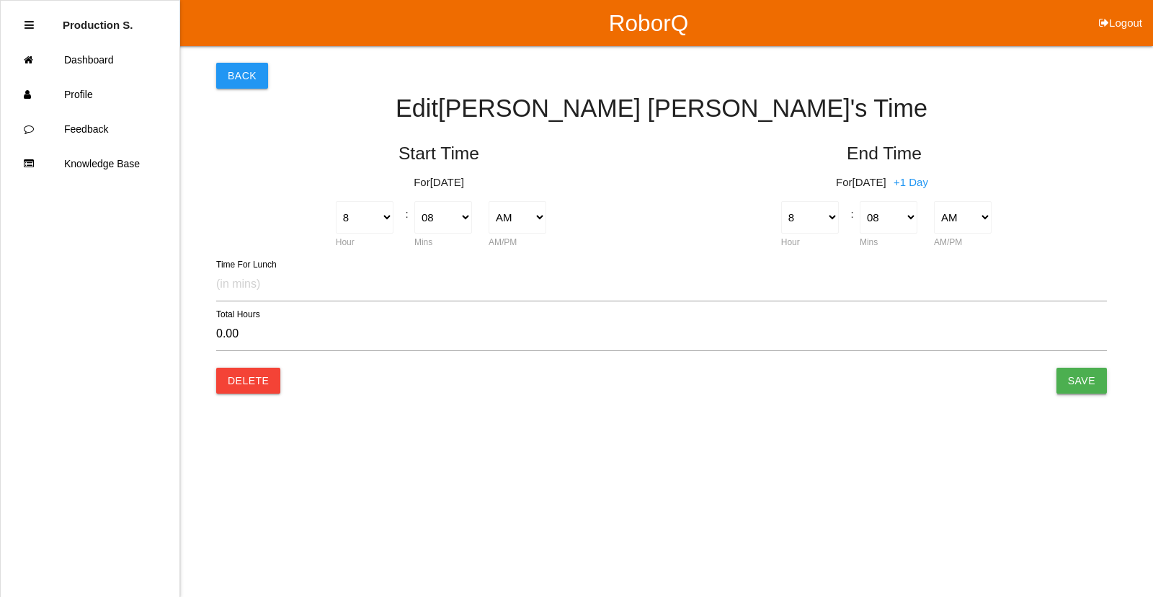
click at [1084, 380] on input "Save" at bounding box center [1081, 380] width 50 height 26
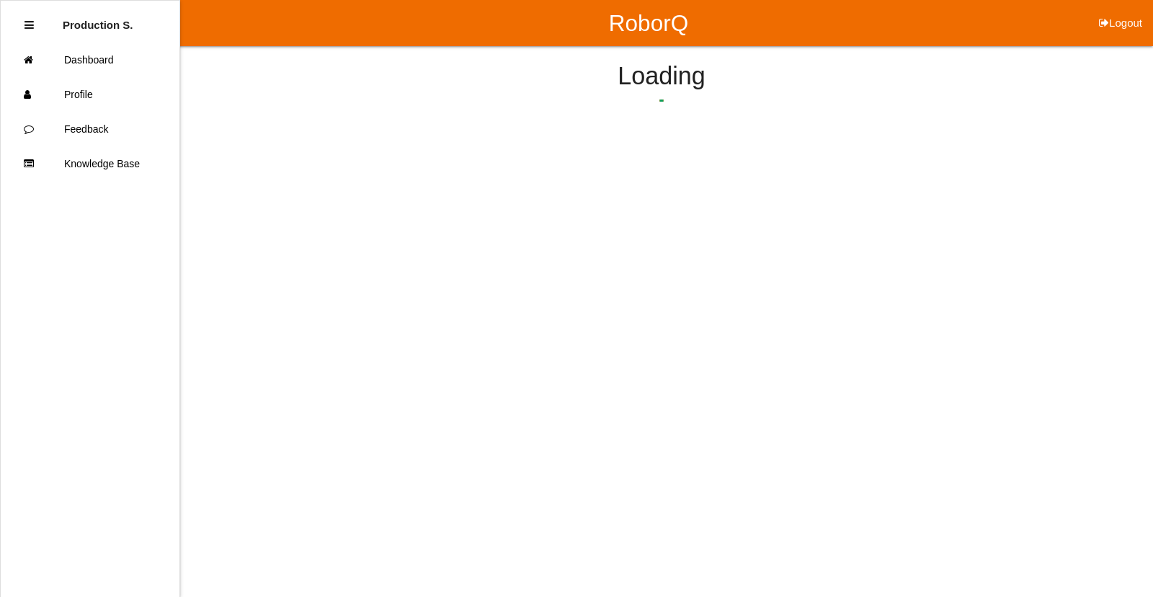
click at [1082, 213] on html "RoborQ Logout Production S. Dashboard Profile Feedback Knowledge Base Loading" at bounding box center [576, 106] width 1153 height 213
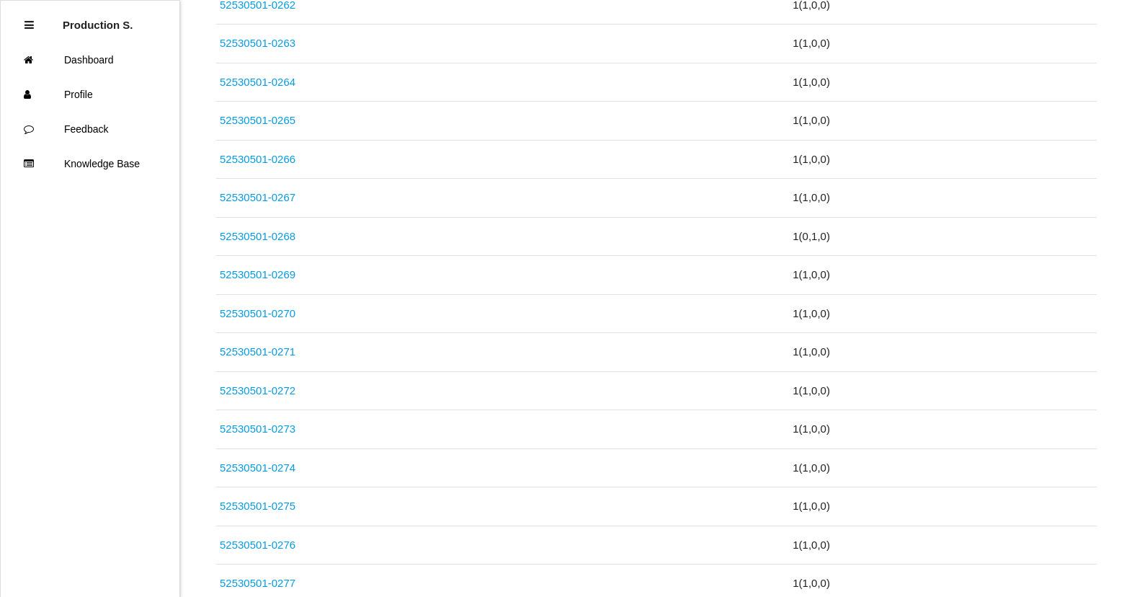
scroll to position [2809, 0]
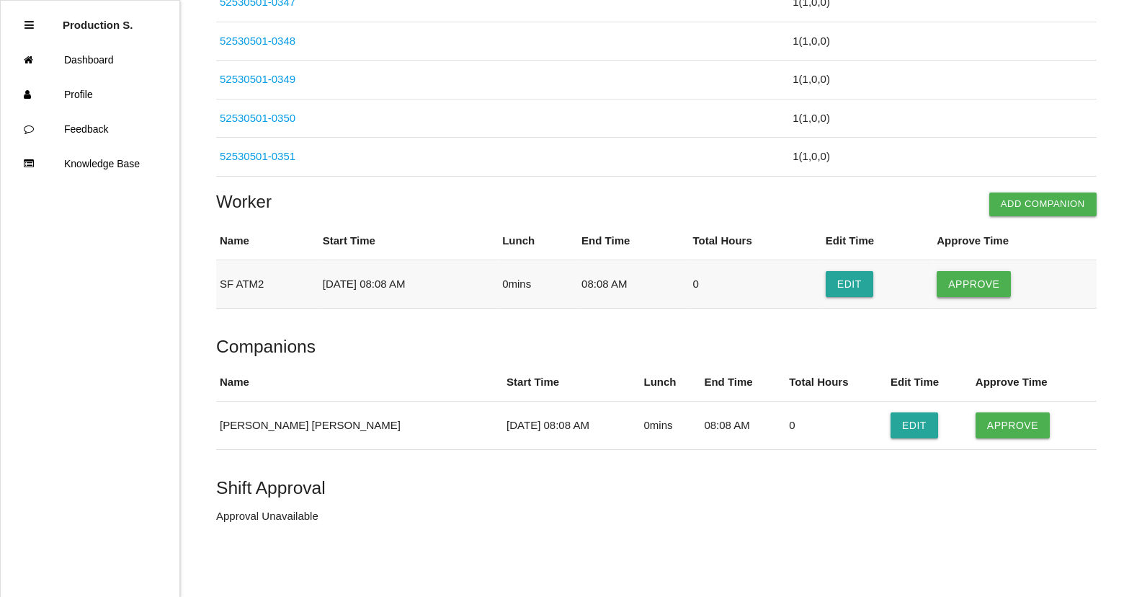
click at [953, 279] on button "Approve" at bounding box center [974, 284] width 74 height 26
click at [1038, 444] on td "Approve" at bounding box center [1034, 425] width 125 height 48
click at [1025, 428] on button "Approve" at bounding box center [1013, 425] width 74 height 26
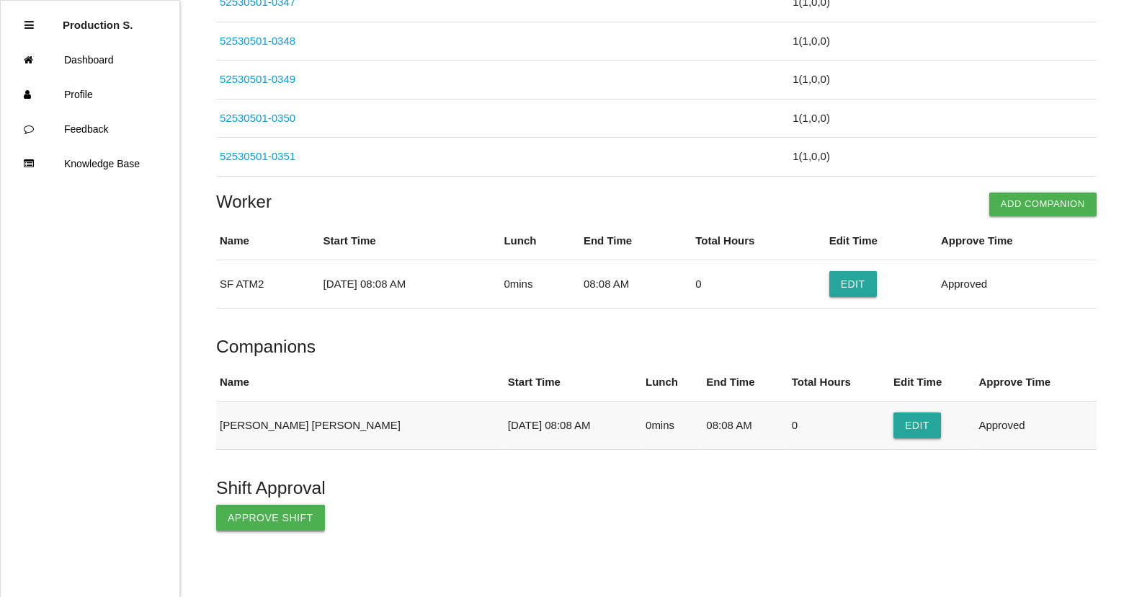
click at [293, 519] on button "Approve Shift" at bounding box center [270, 517] width 109 height 26
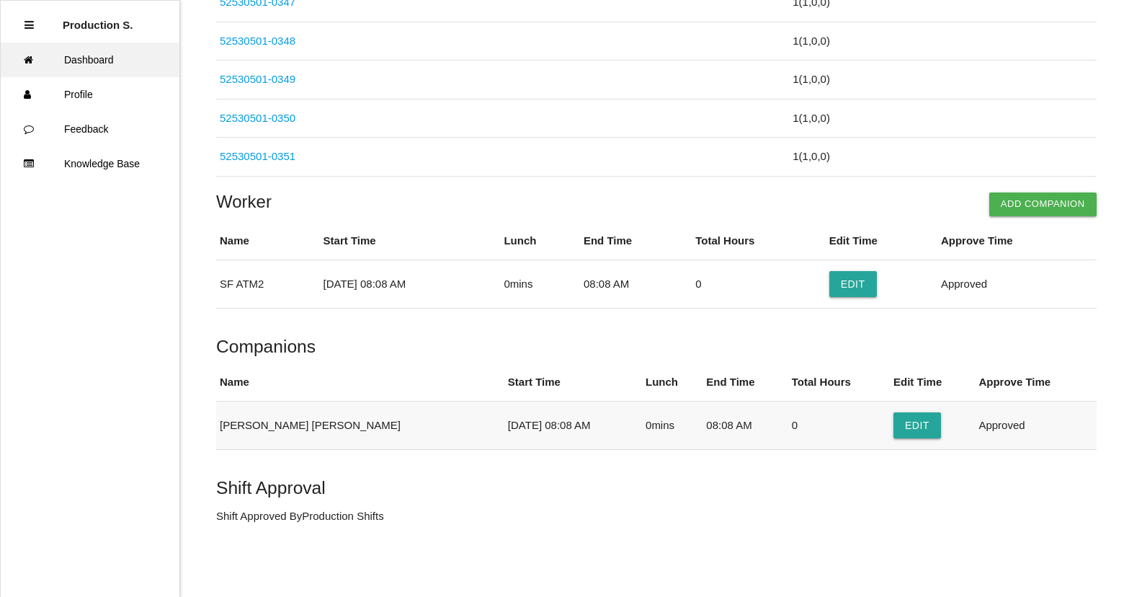
click at [98, 53] on link "Dashboard" at bounding box center [90, 60] width 179 height 35
